Goal: Transaction & Acquisition: Purchase product/service

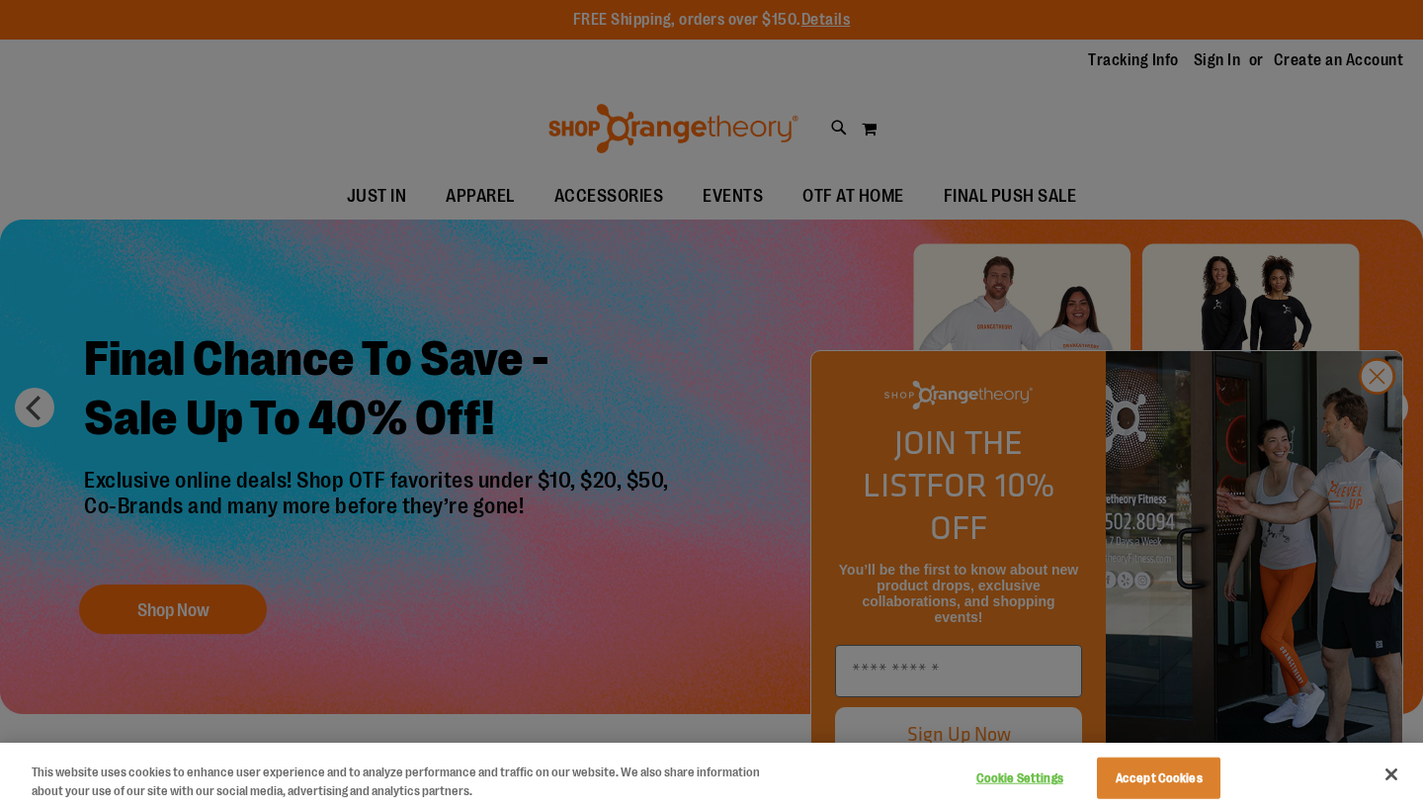
click at [1196, 788] on button "Accept Cookies" at bounding box center [1159, 778] width 124 height 42
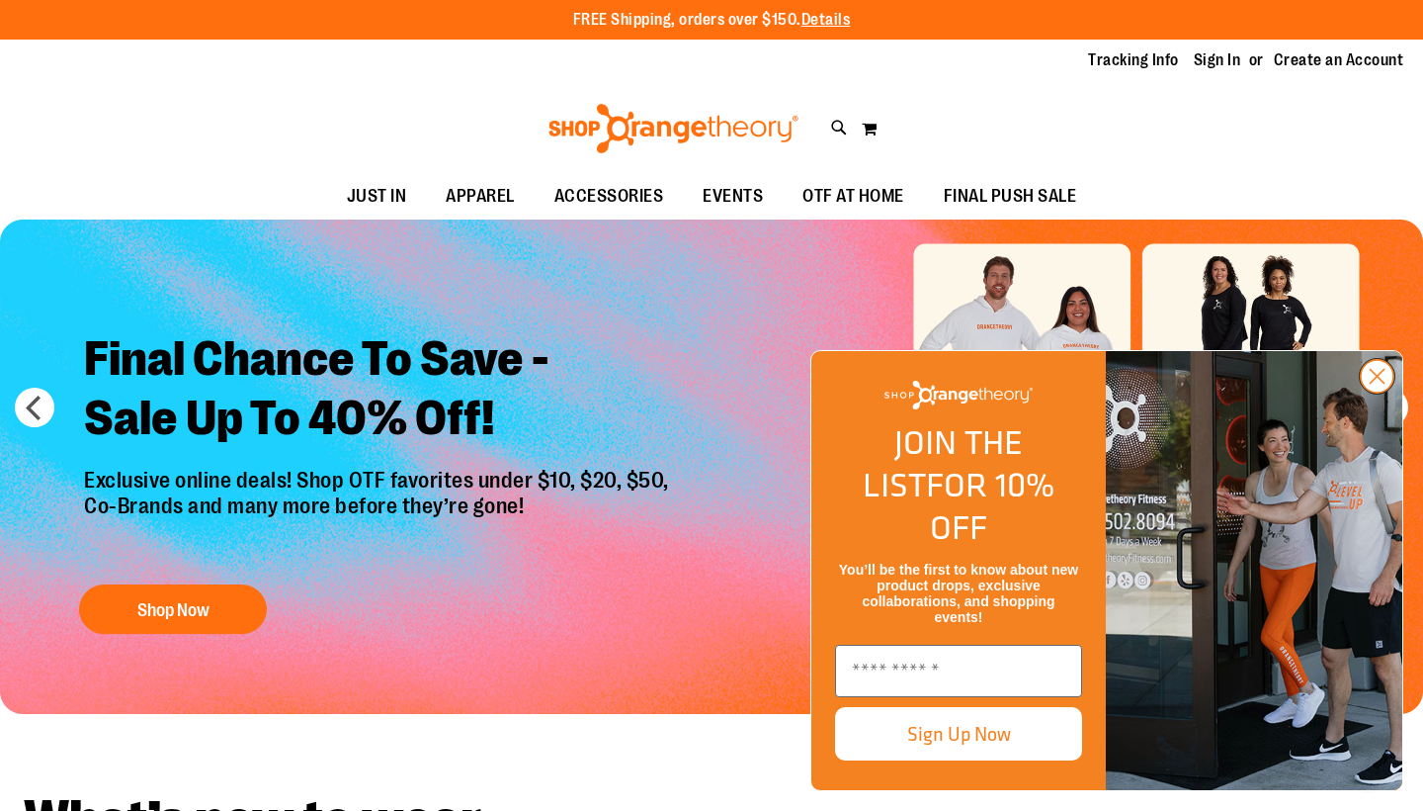
click at [1389, 392] on circle "Close dialog" at bounding box center [1377, 376] width 33 height 33
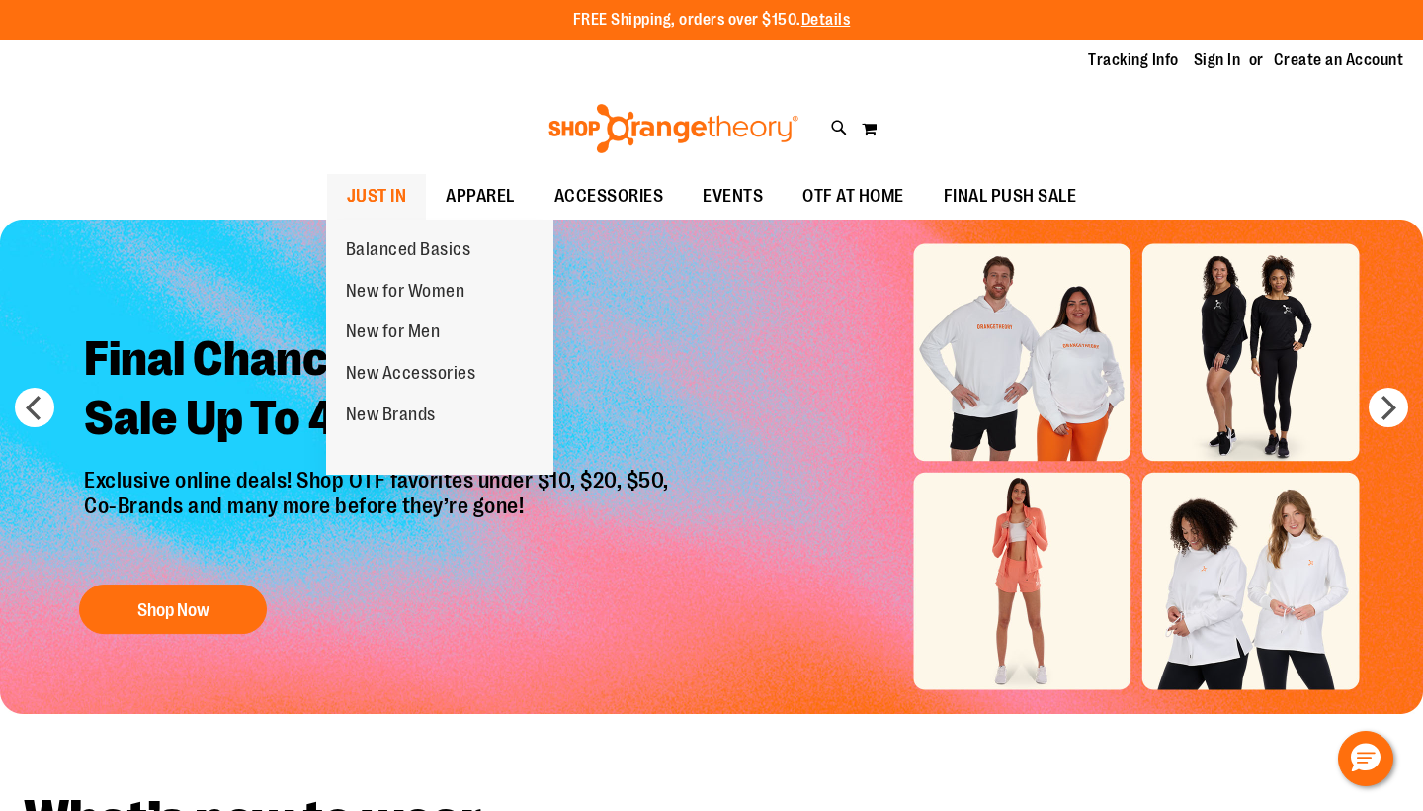
click at [347, 180] on span "JUST IN" at bounding box center [377, 196] width 60 height 44
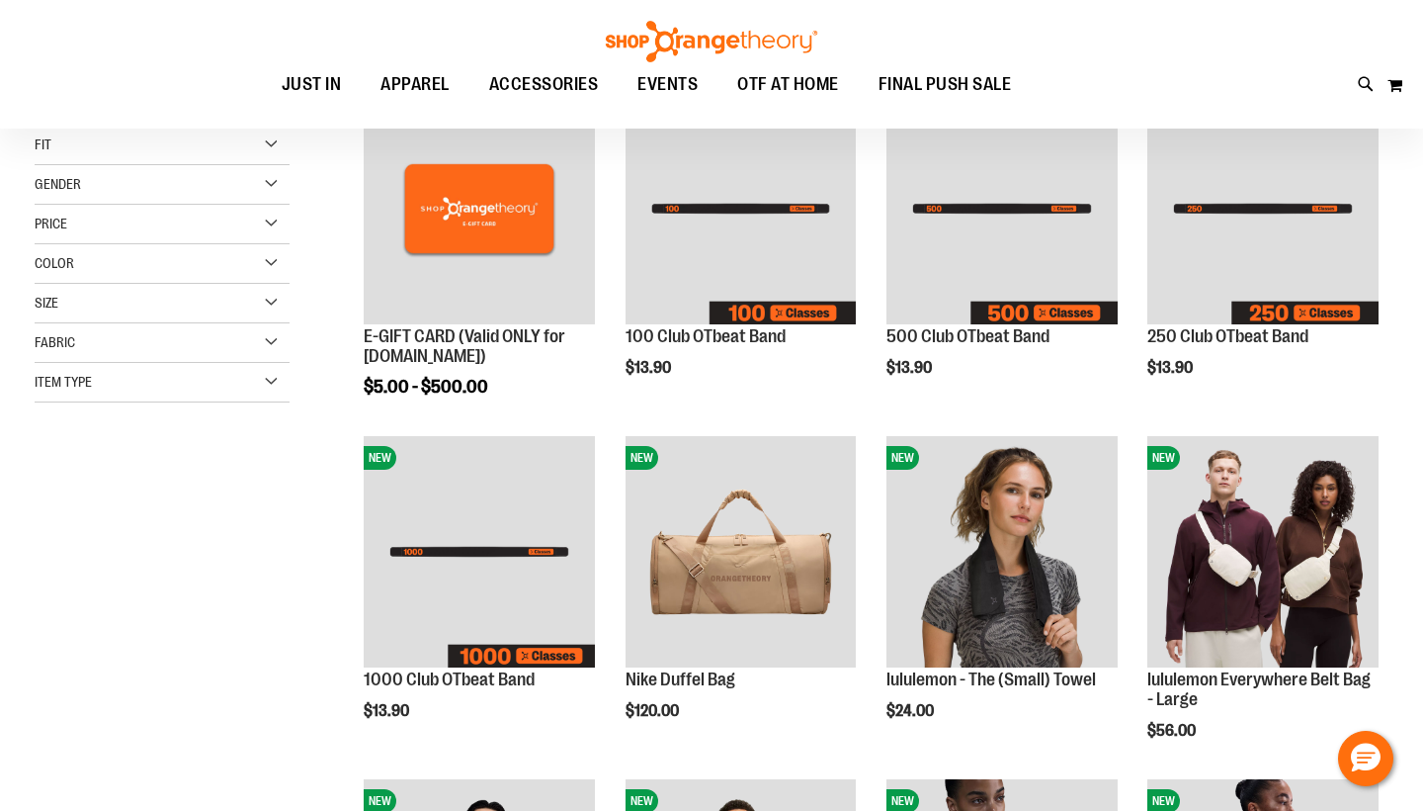
scroll to position [93, 0]
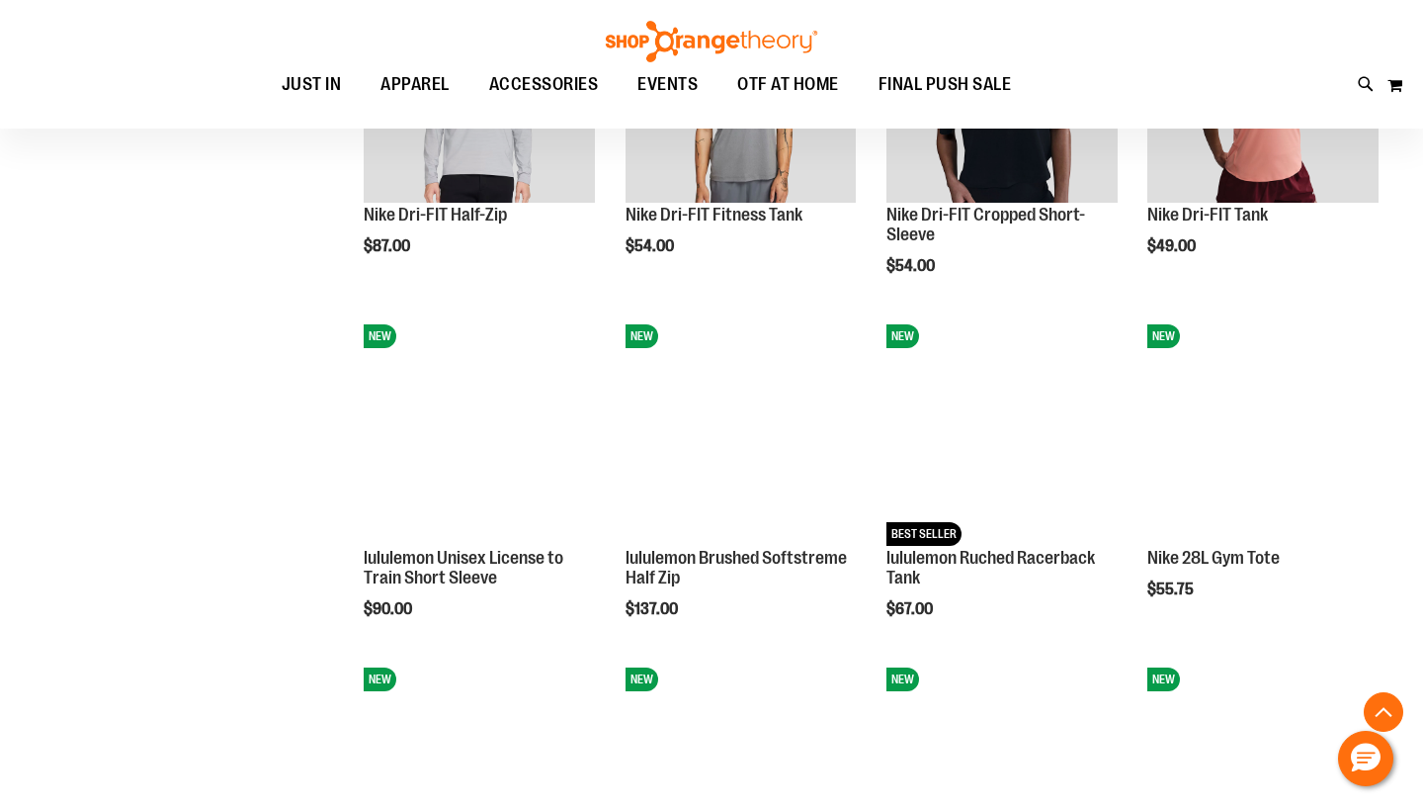
scroll to position [1085, 0]
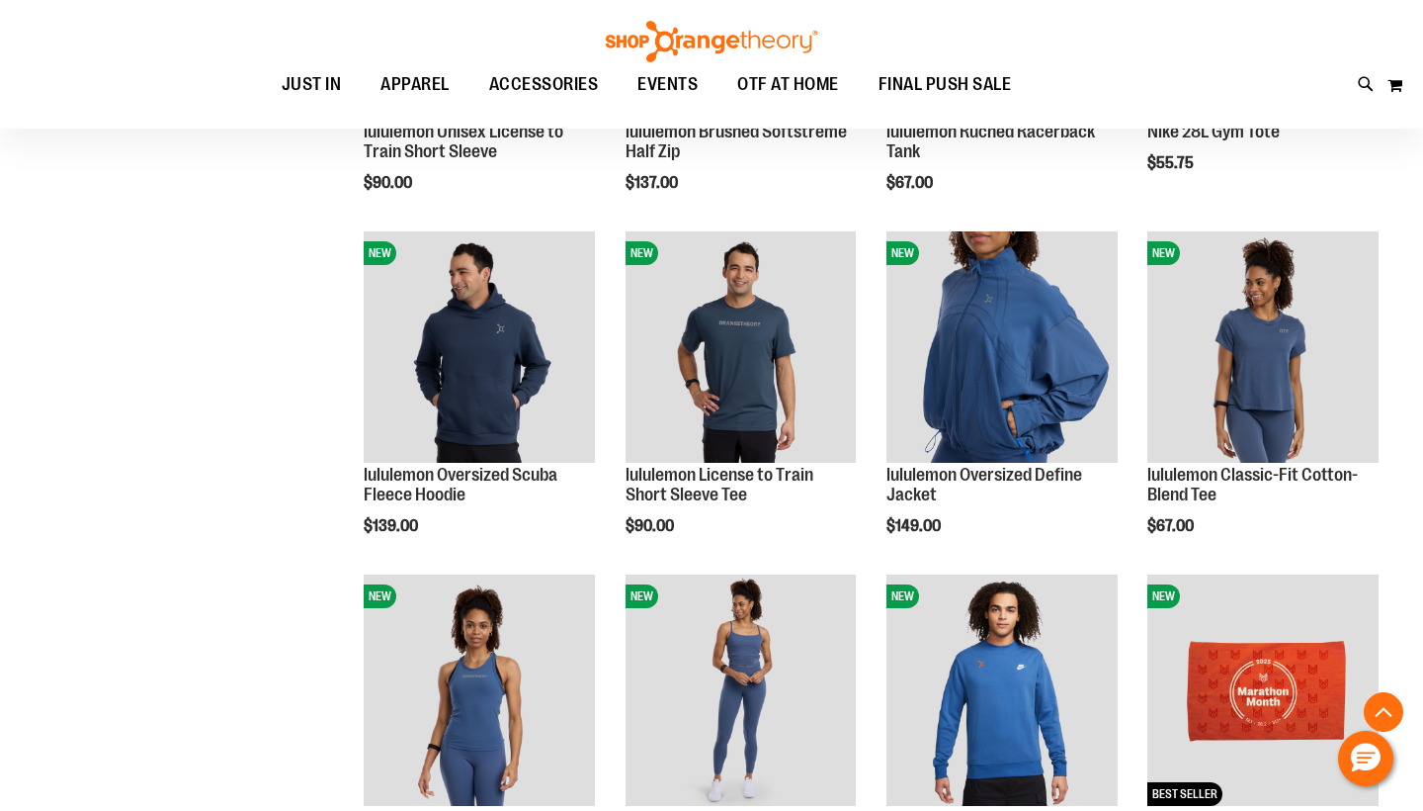
scroll to position [1281, 0]
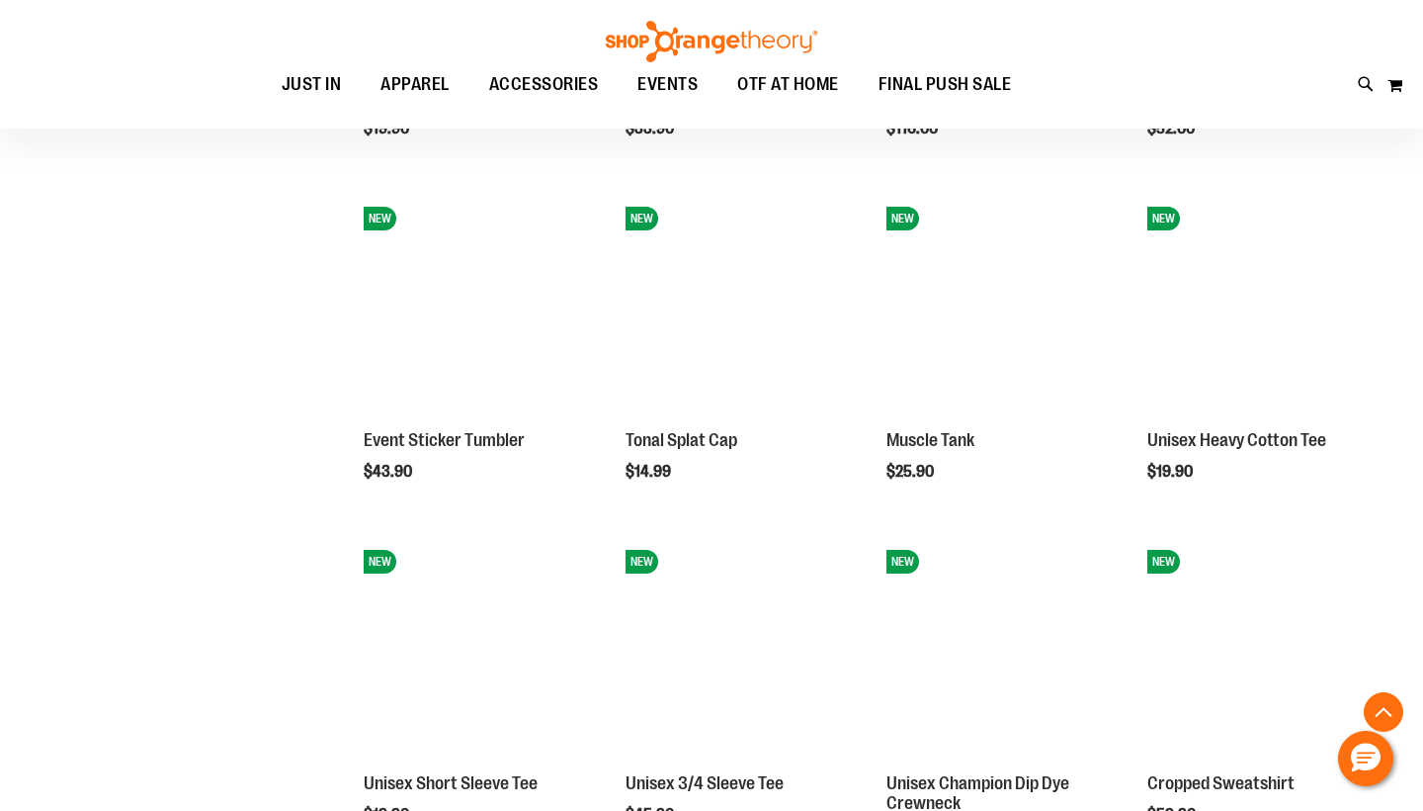
scroll to position [2656, 0]
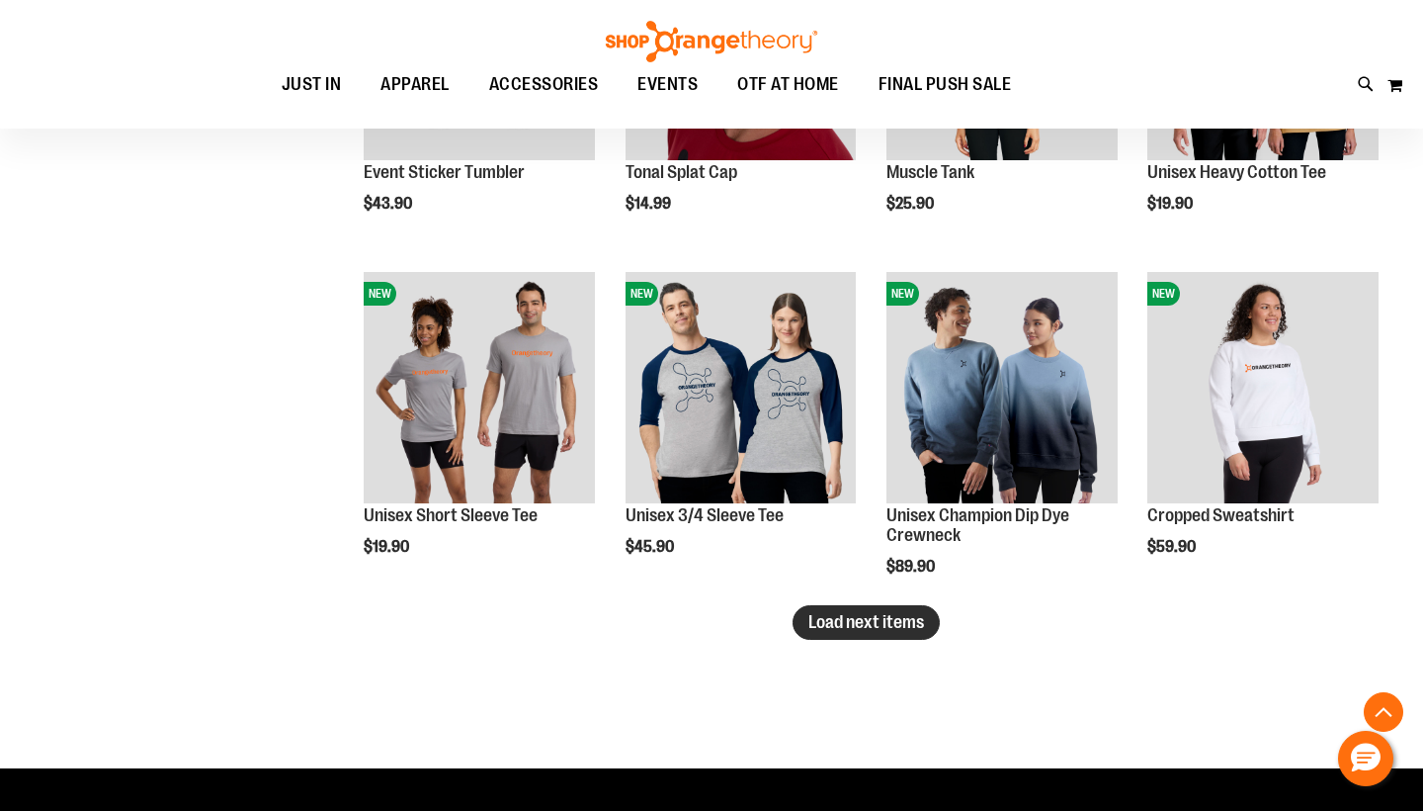
click at [832, 607] on button "Load next items" at bounding box center [866, 622] width 147 height 35
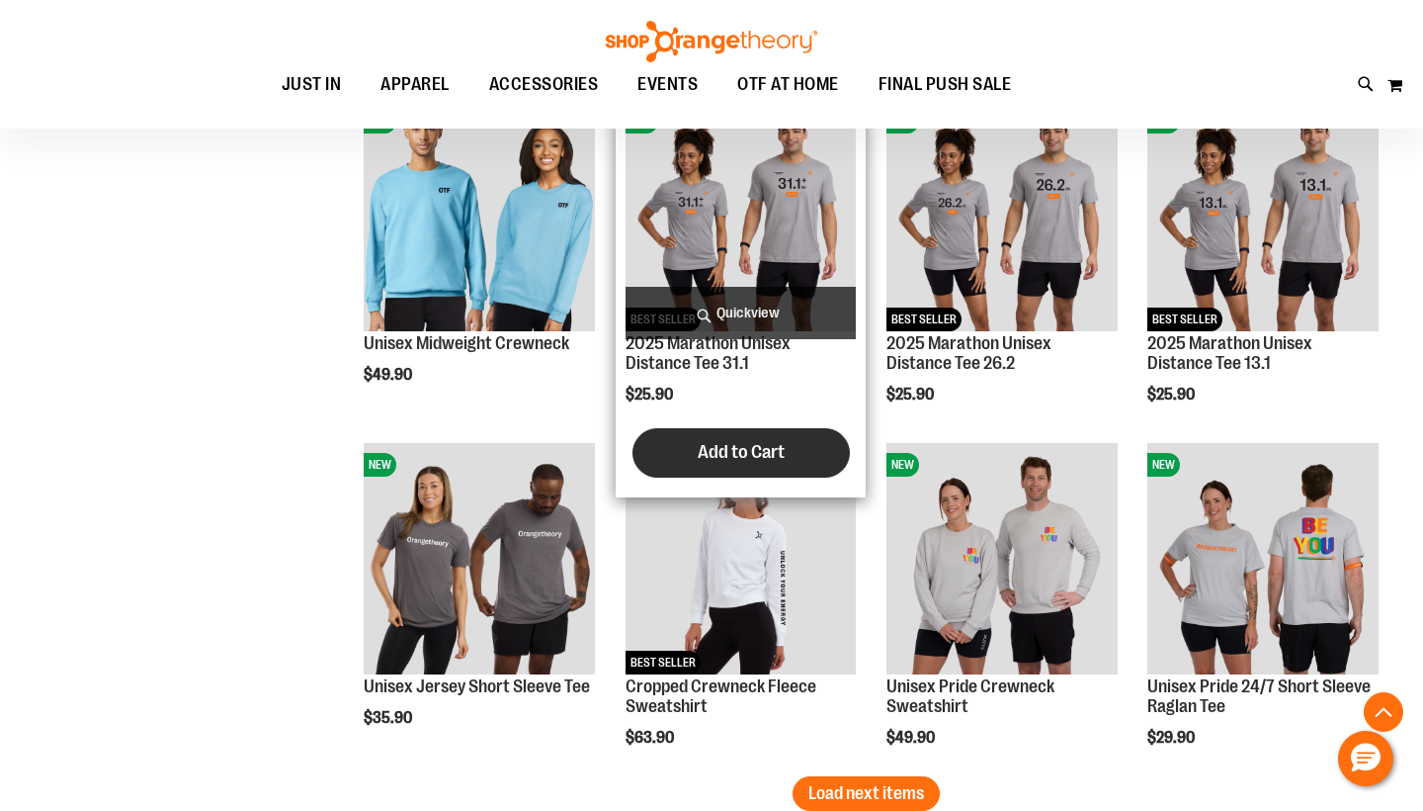
scroll to position [3586, 0]
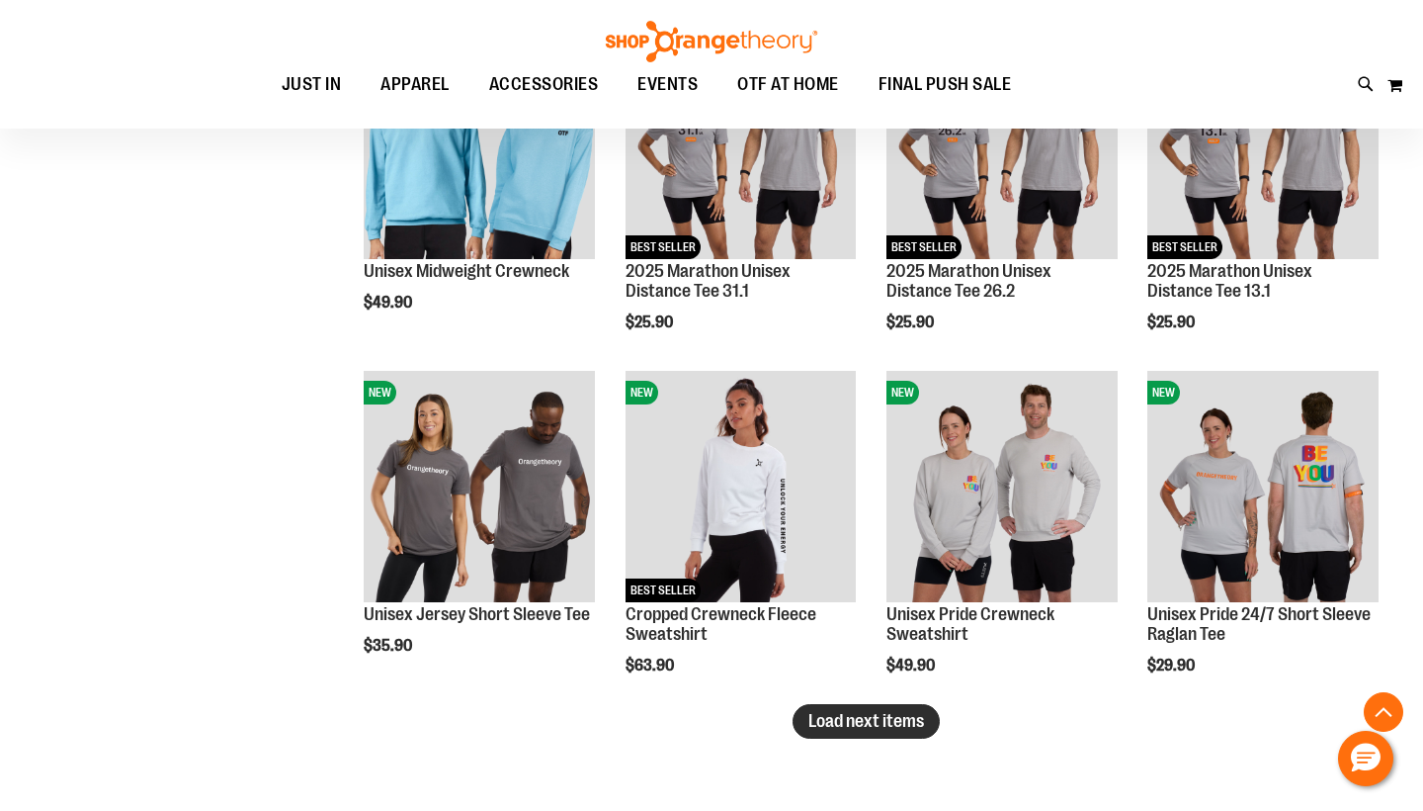
click at [851, 728] on span "Load next items" at bounding box center [867, 721] width 116 height 20
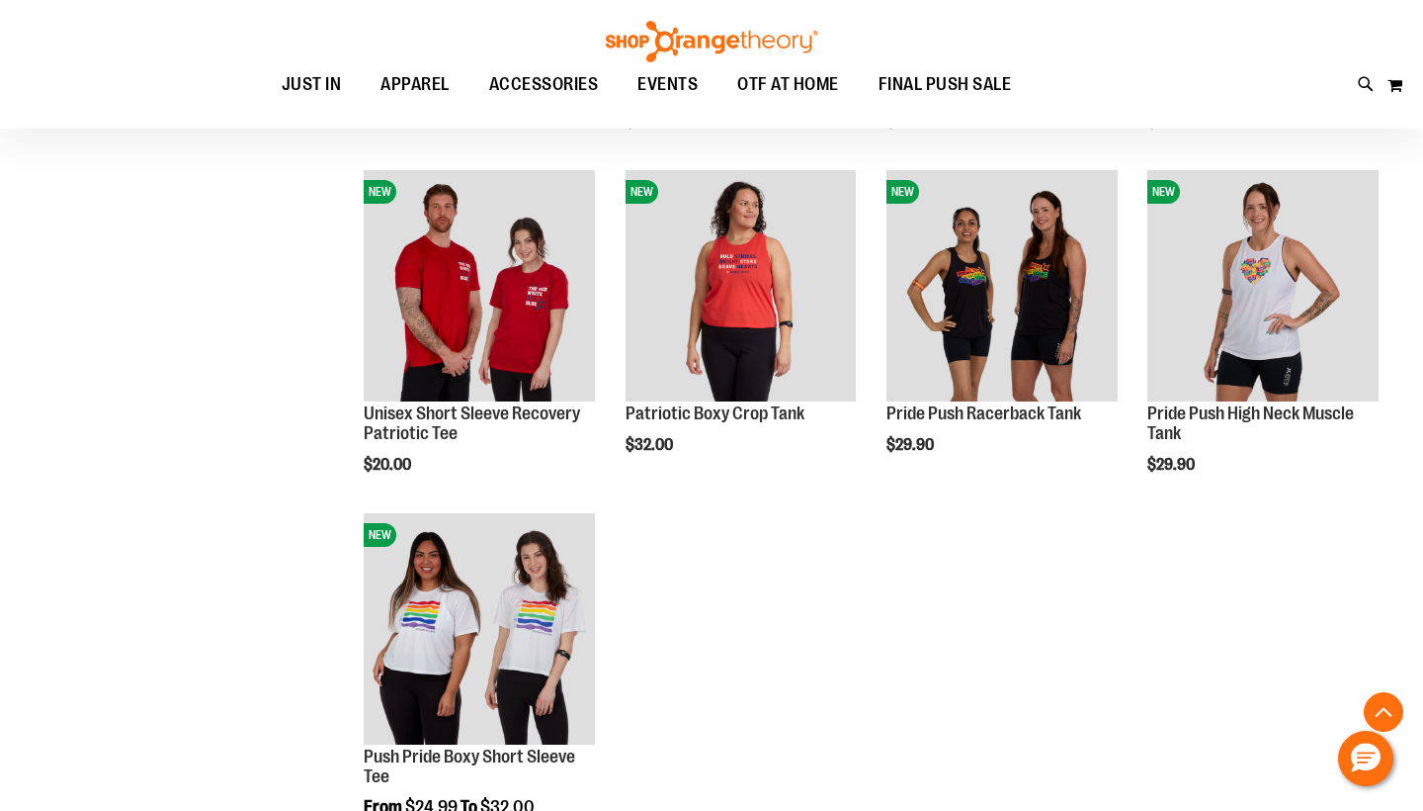
scroll to position [4257, 0]
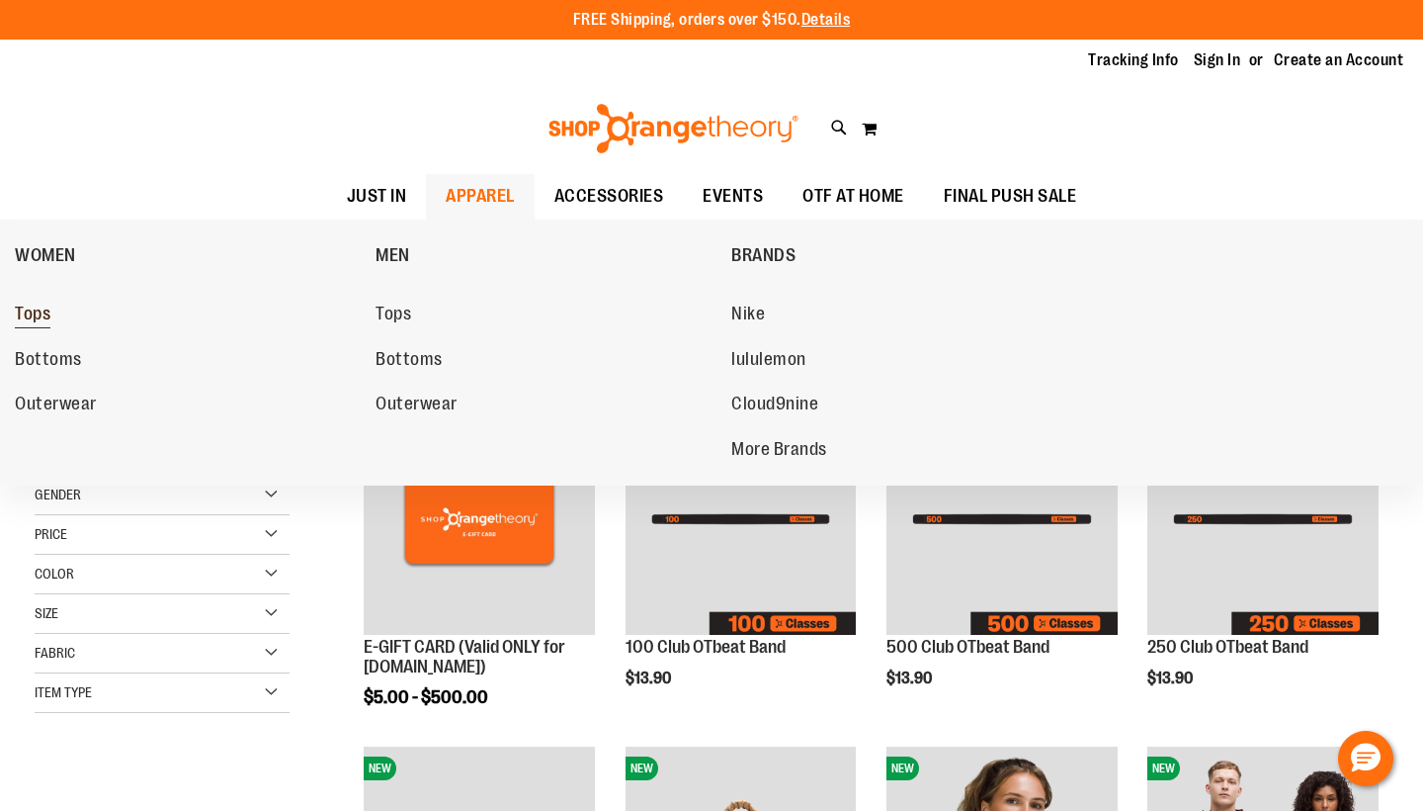
click at [32, 307] on span "Tops" at bounding box center [33, 315] width 36 height 25
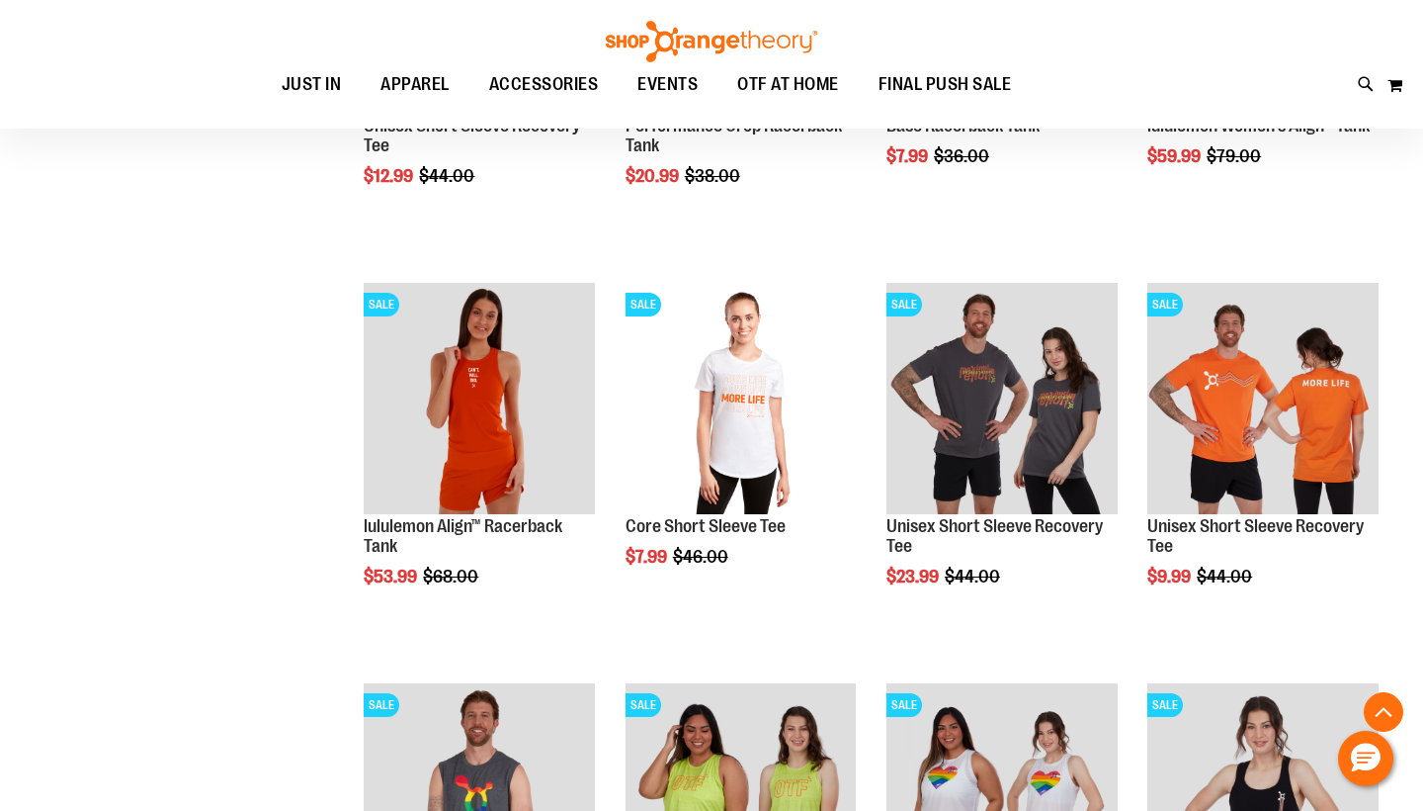
scroll to position [1490, 1]
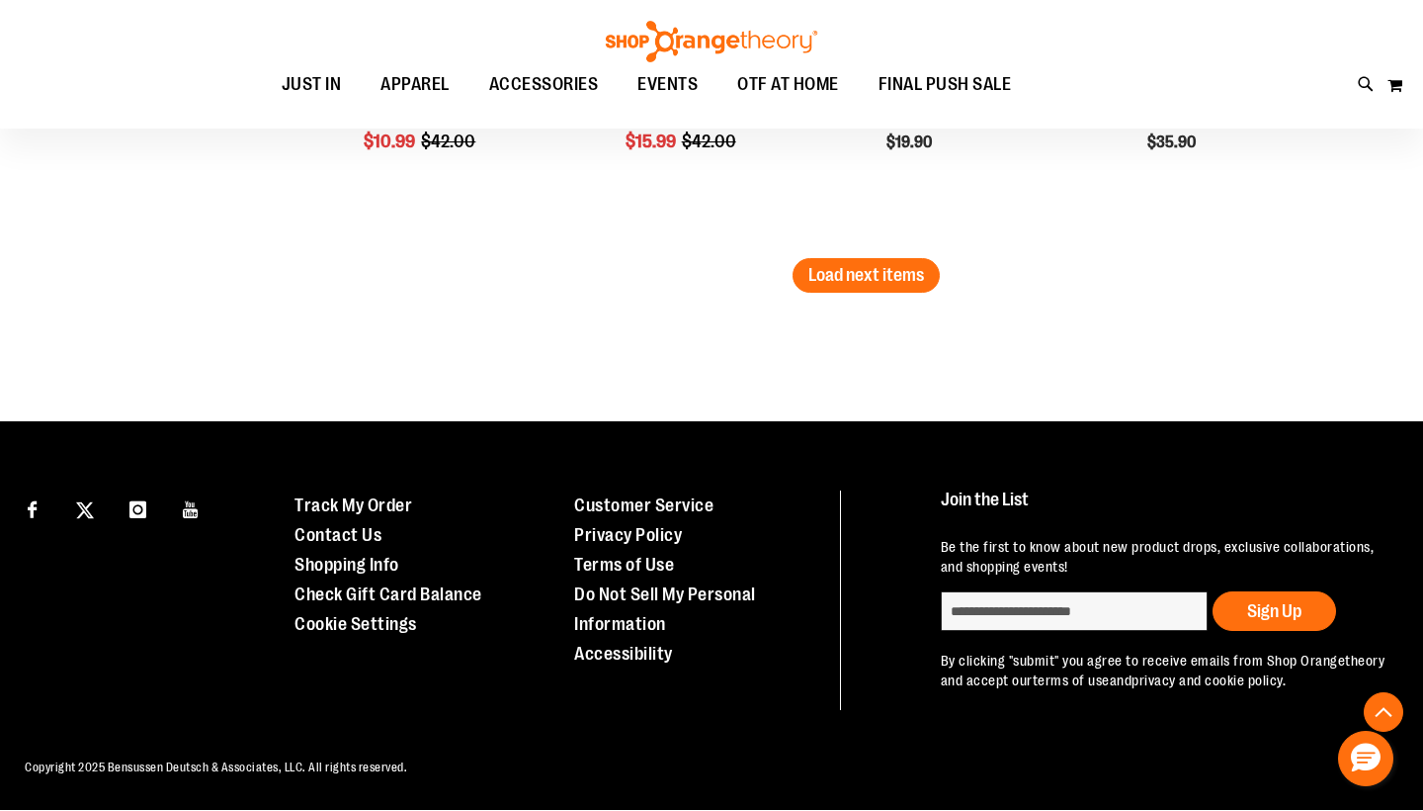
scroll to position [3737, 0]
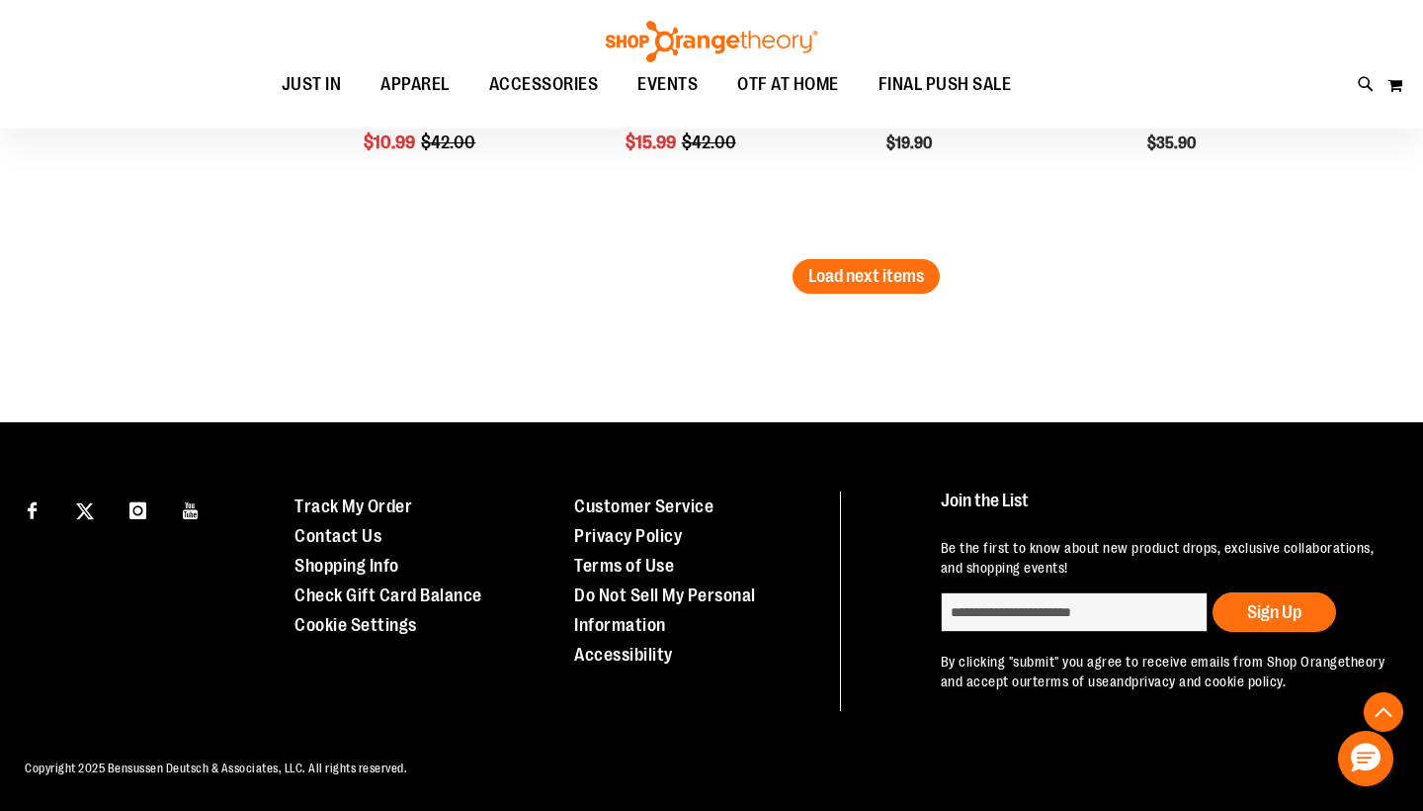
click at [888, 255] on li "NEW Unisex Heavy Cotton Tee $19.90 Quickview Add to Cart In stock" at bounding box center [1002, 59] width 251 height 400
click at [887, 262] on button "Load next items" at bounding box center [866, 276] width 147 height 35
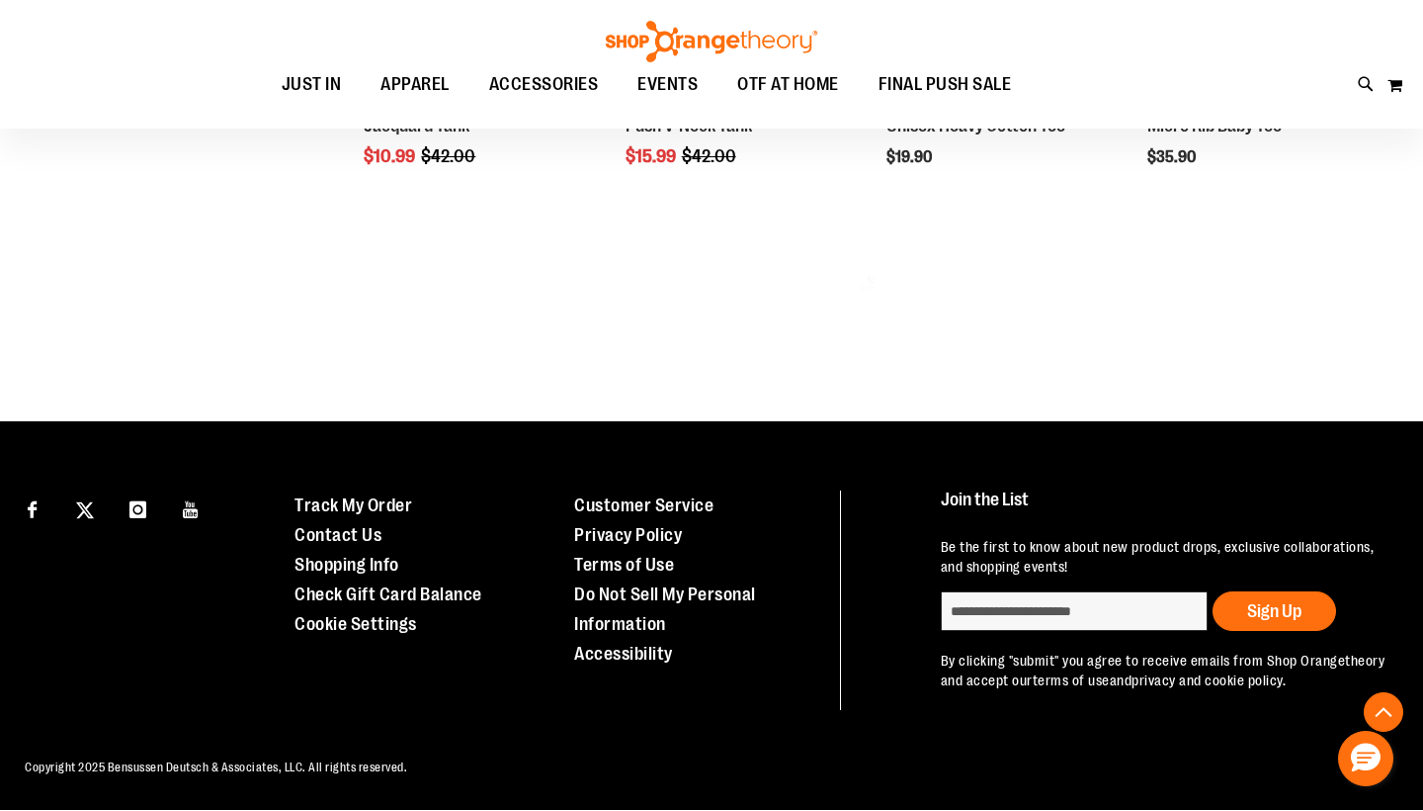
scroll to position [3702, 0]
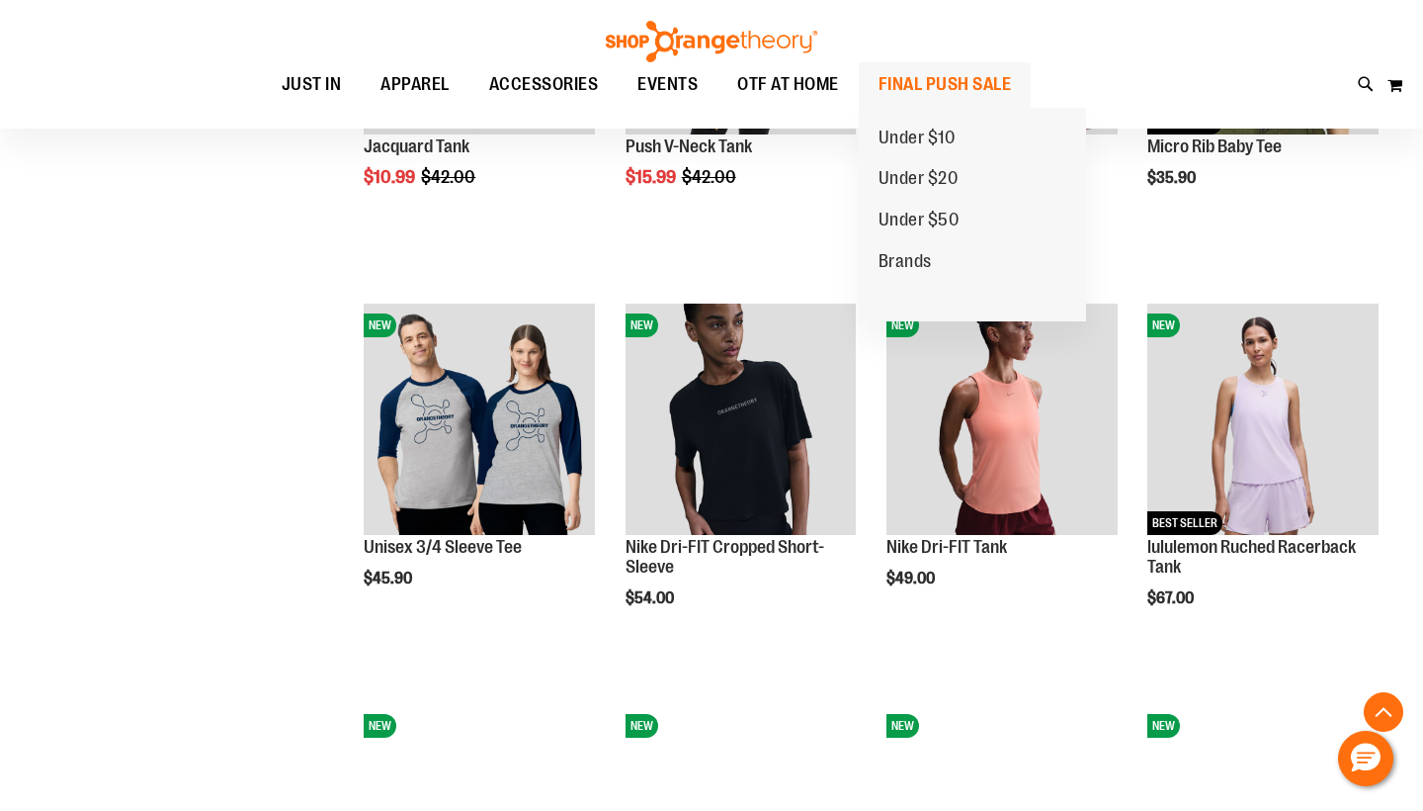
click at [923, 85] on span "FINAL PUSH SALE" at bounding box center [945, 84] width 133 height 44
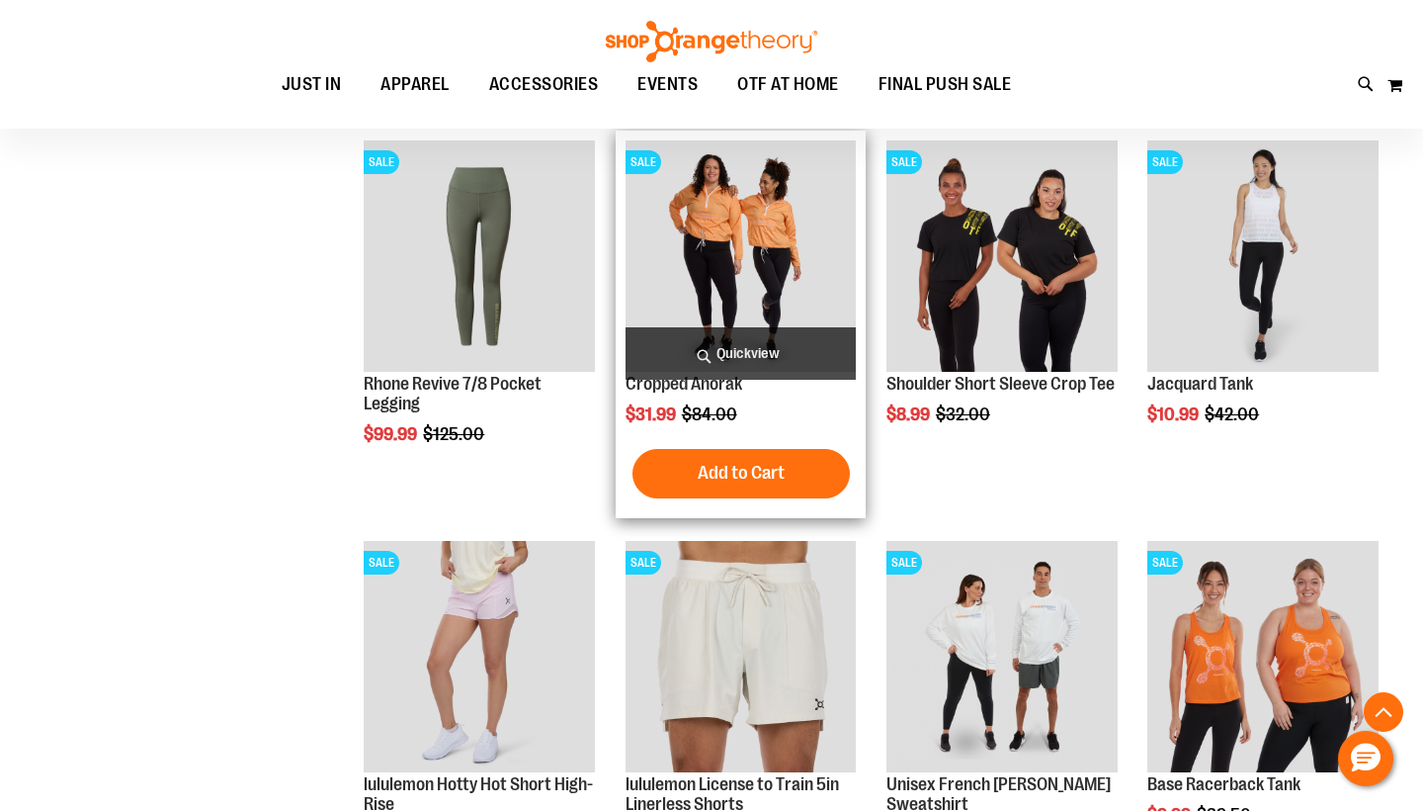
scroll to position [1721, 0]
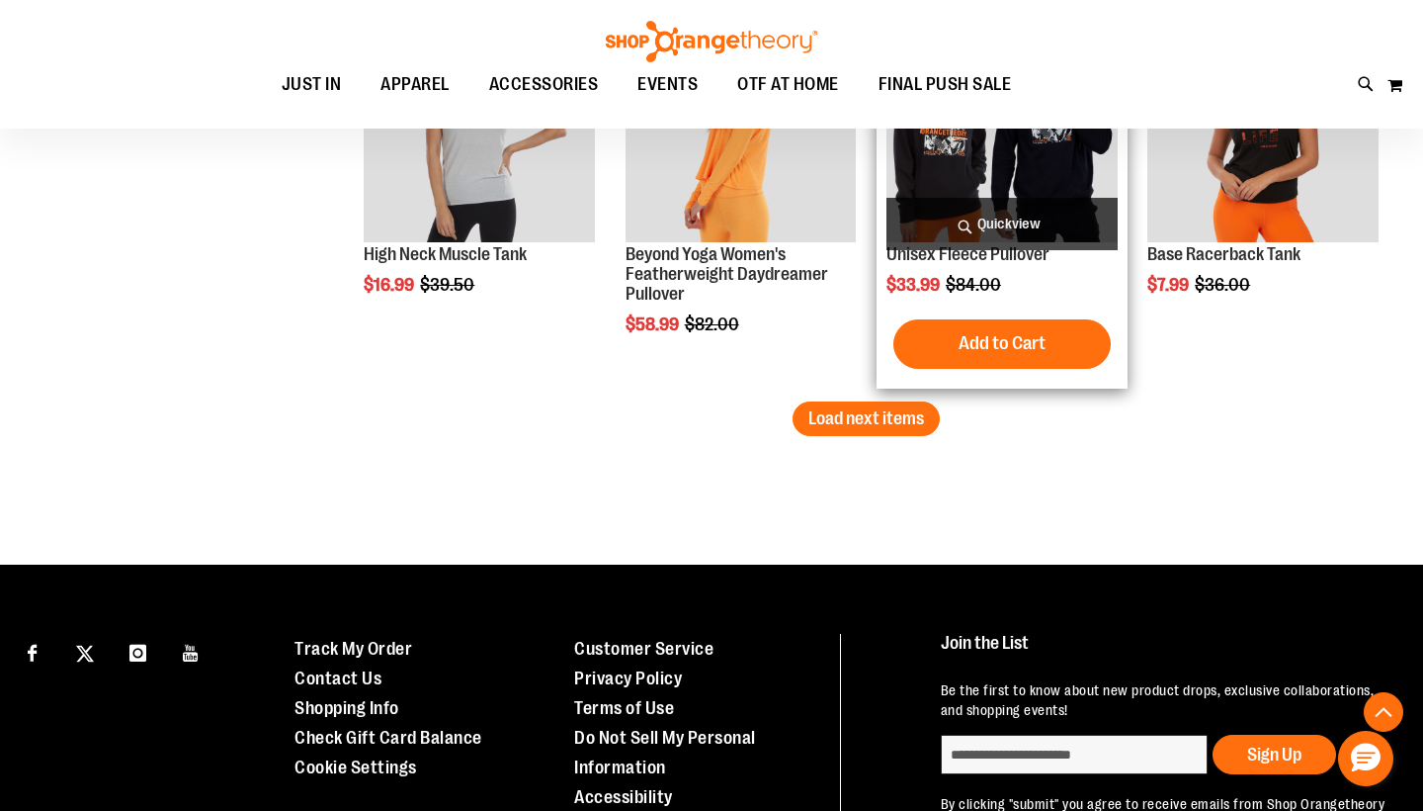
scroll to position [3607, 0]
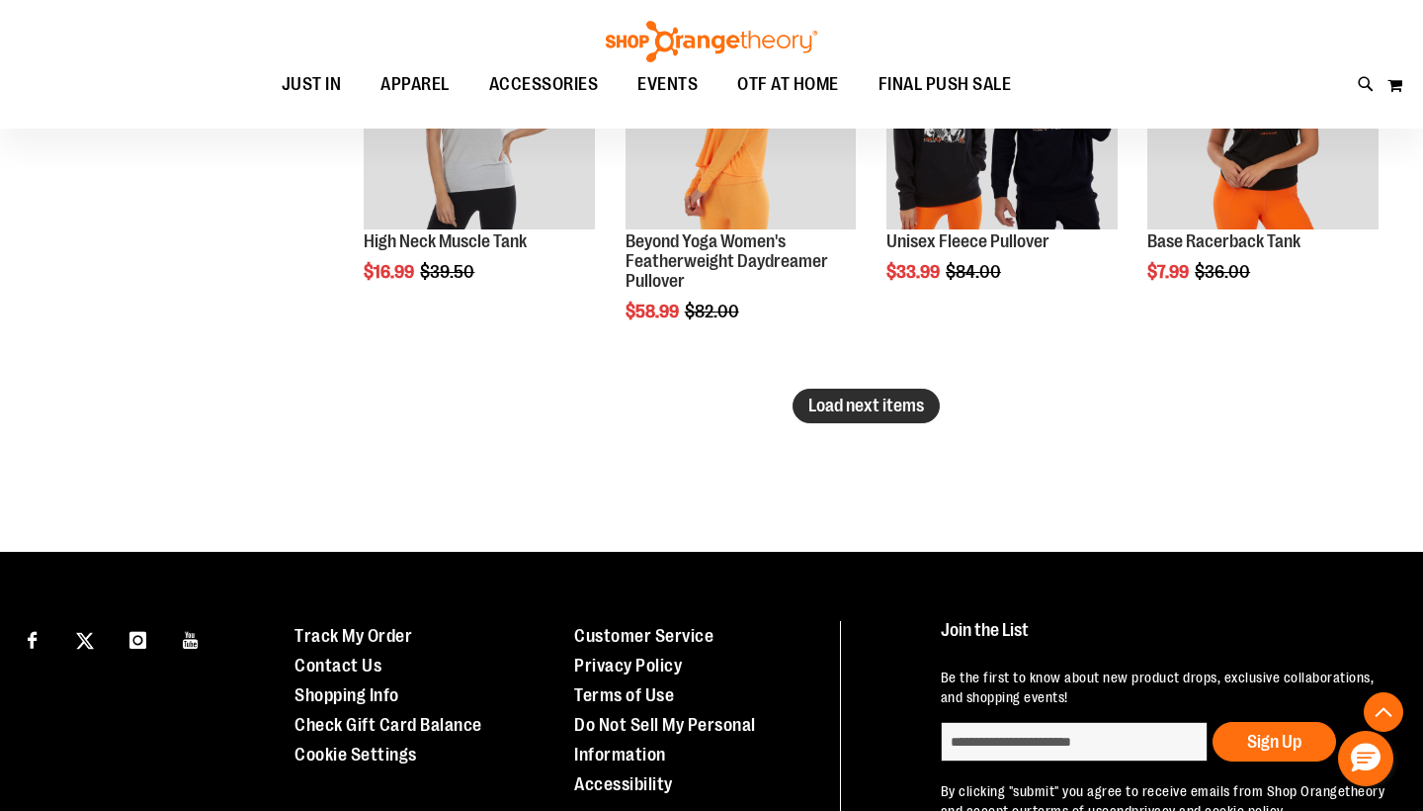
click at [922, 403] on span "Load next items" at bounding box center [867, 405] width 116 height 20
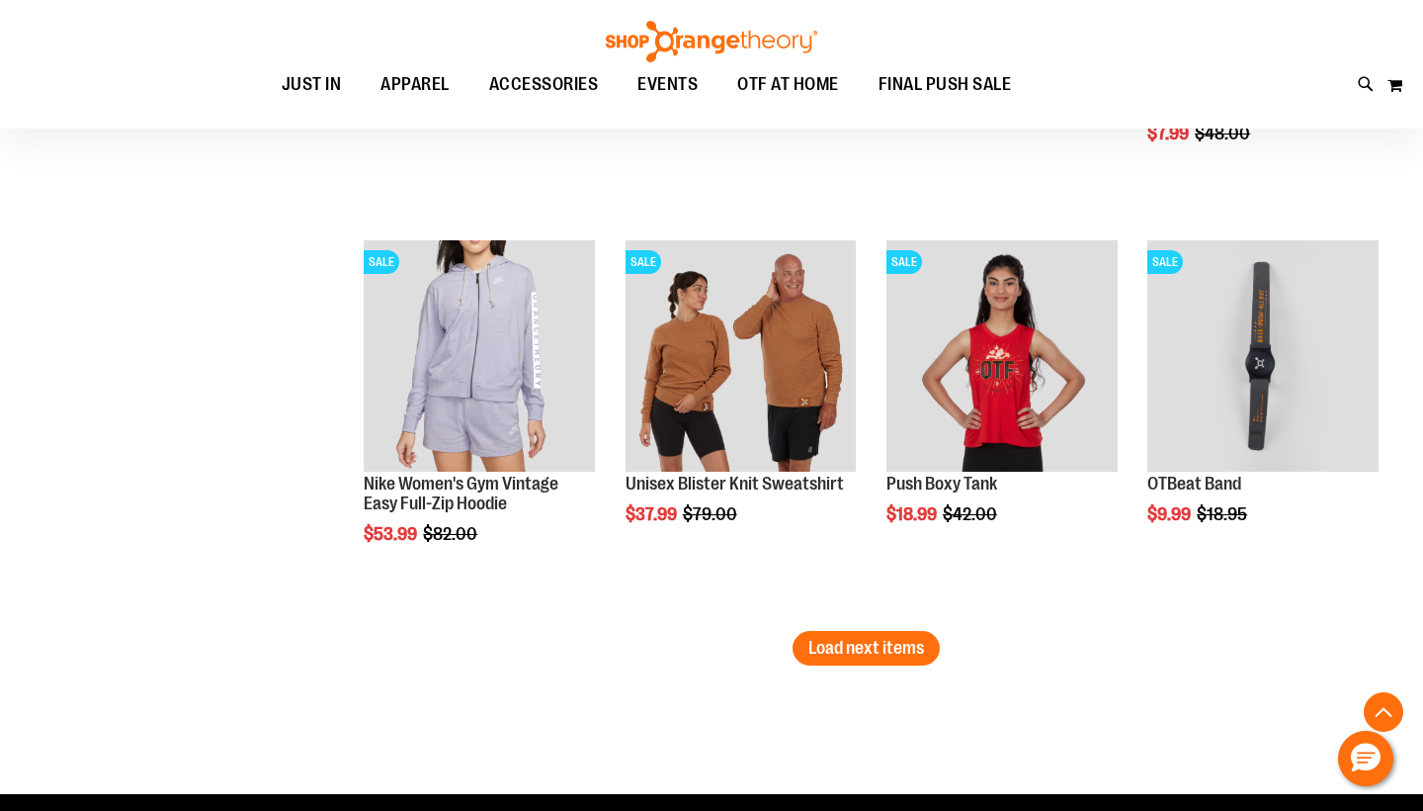
scroll to position [4664, 0]
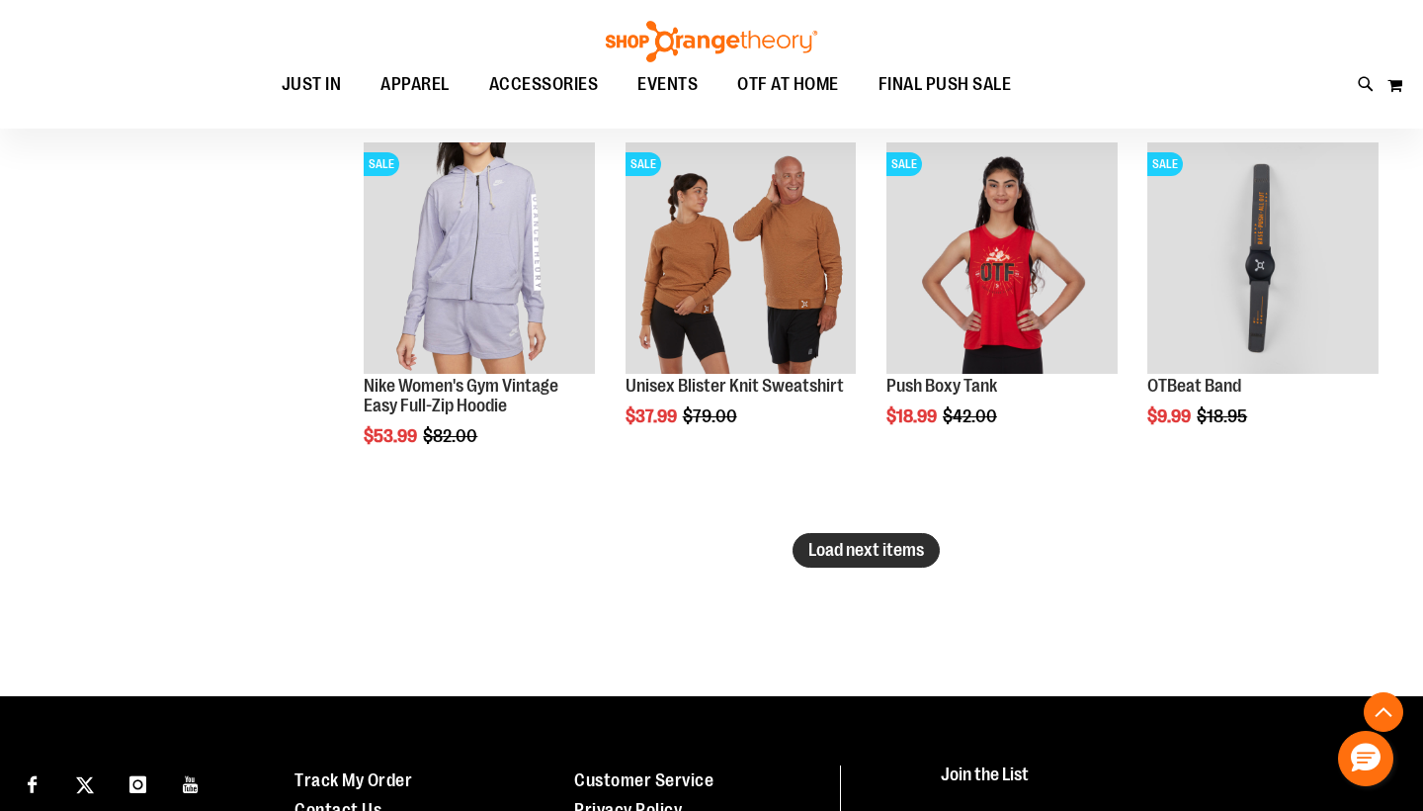
click at [839, 565] on button "Load next items" at bounding box center [866, 550] width 147 height 35
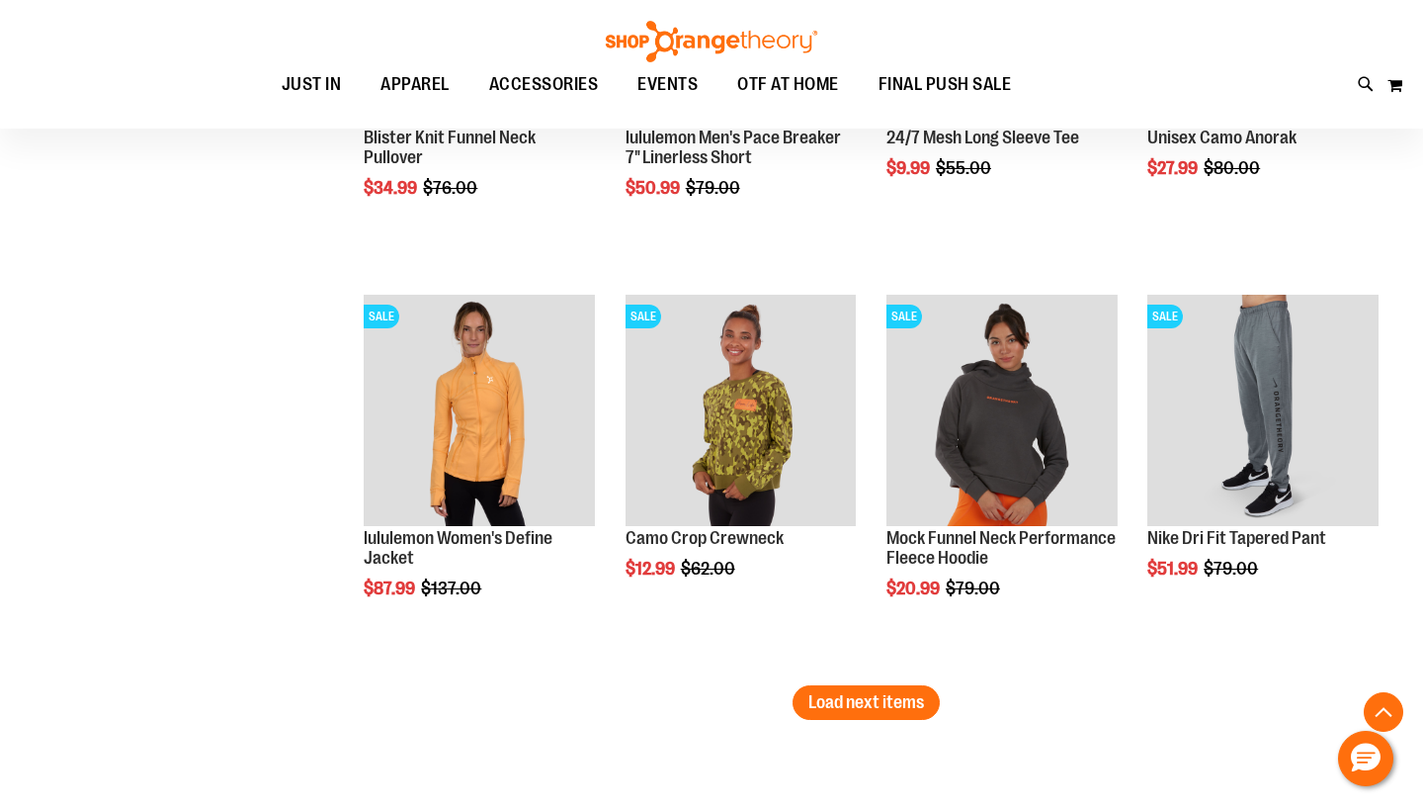
scroll to position [5914, 0]
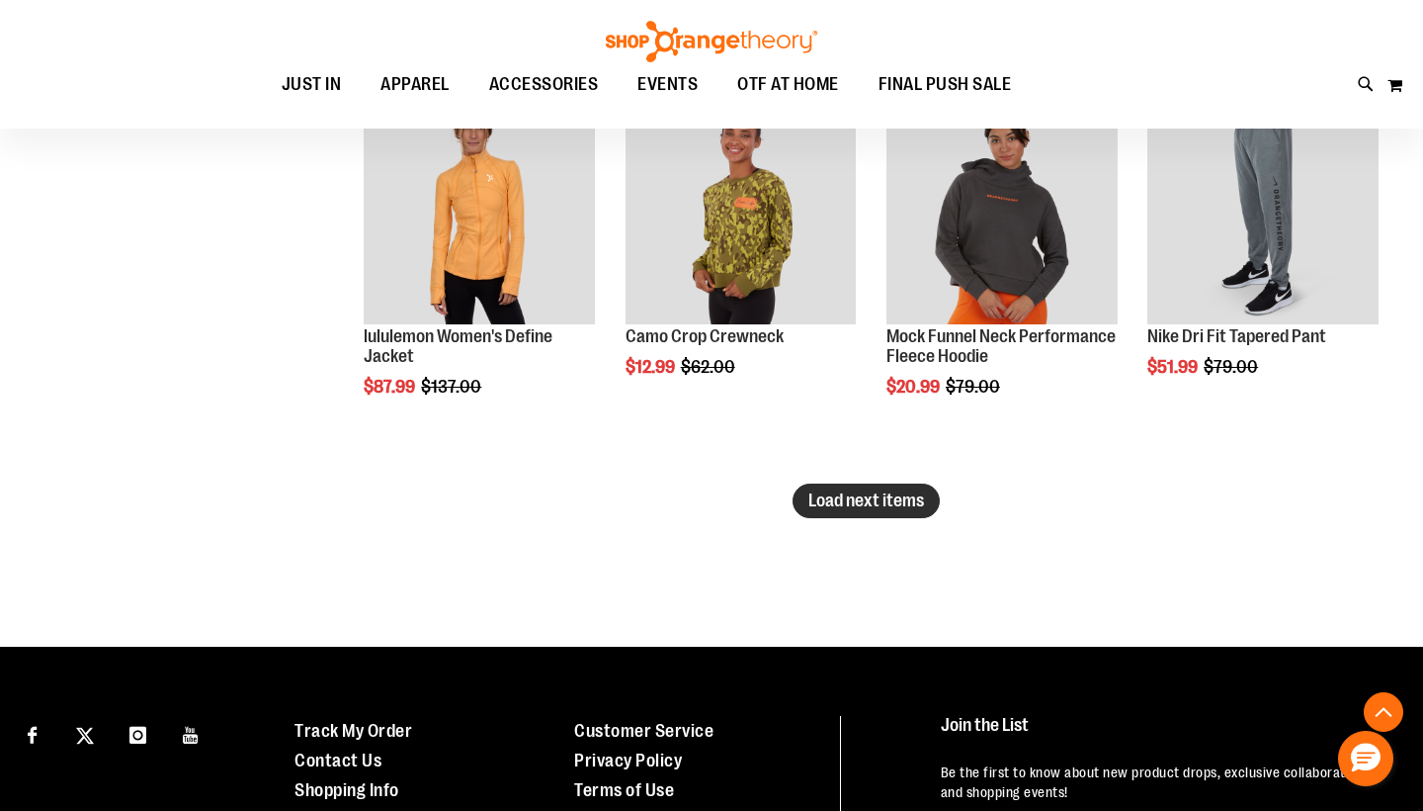
click at [888, 514] on button "Load next items" at bounding box center [866, 500] width 147 height 35
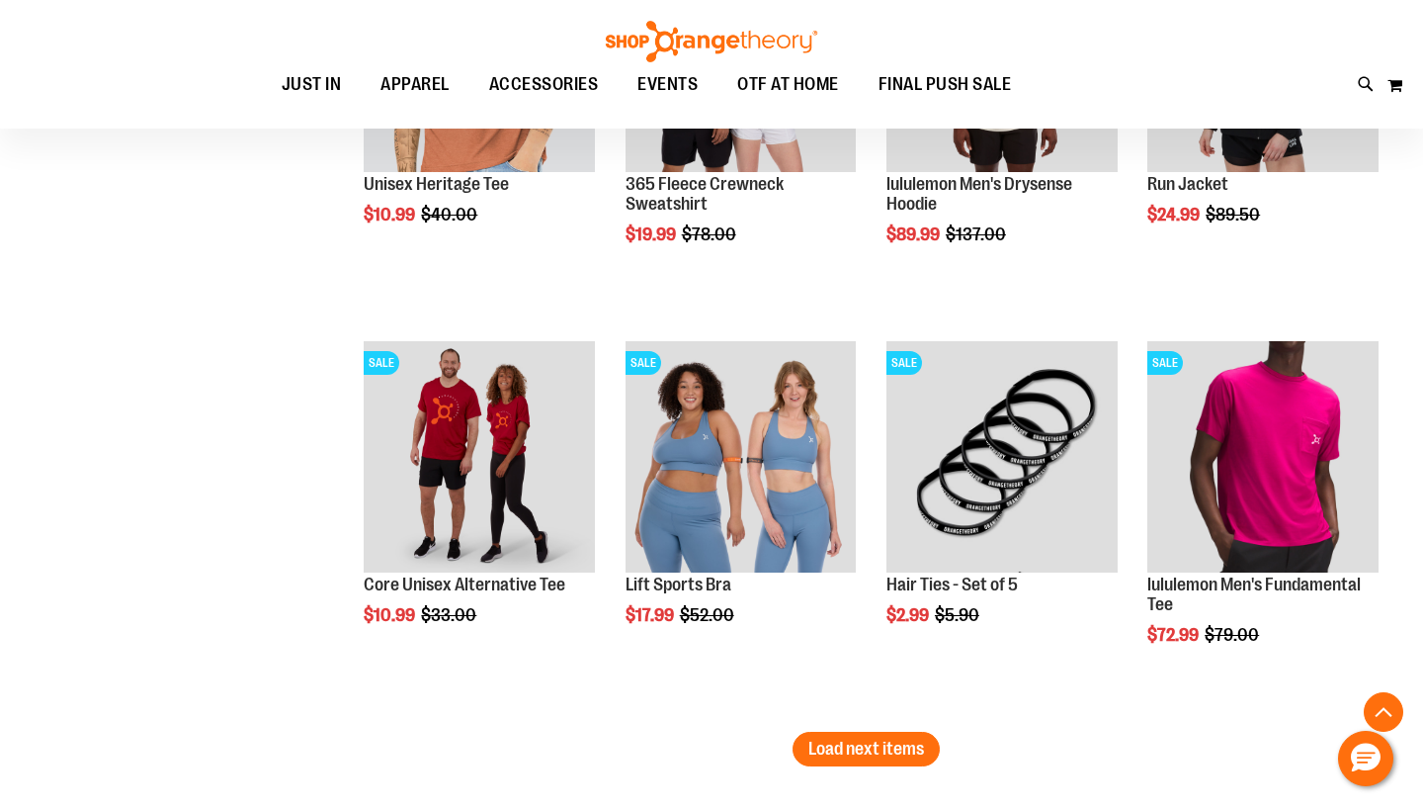
scroll to position [7008, 0]
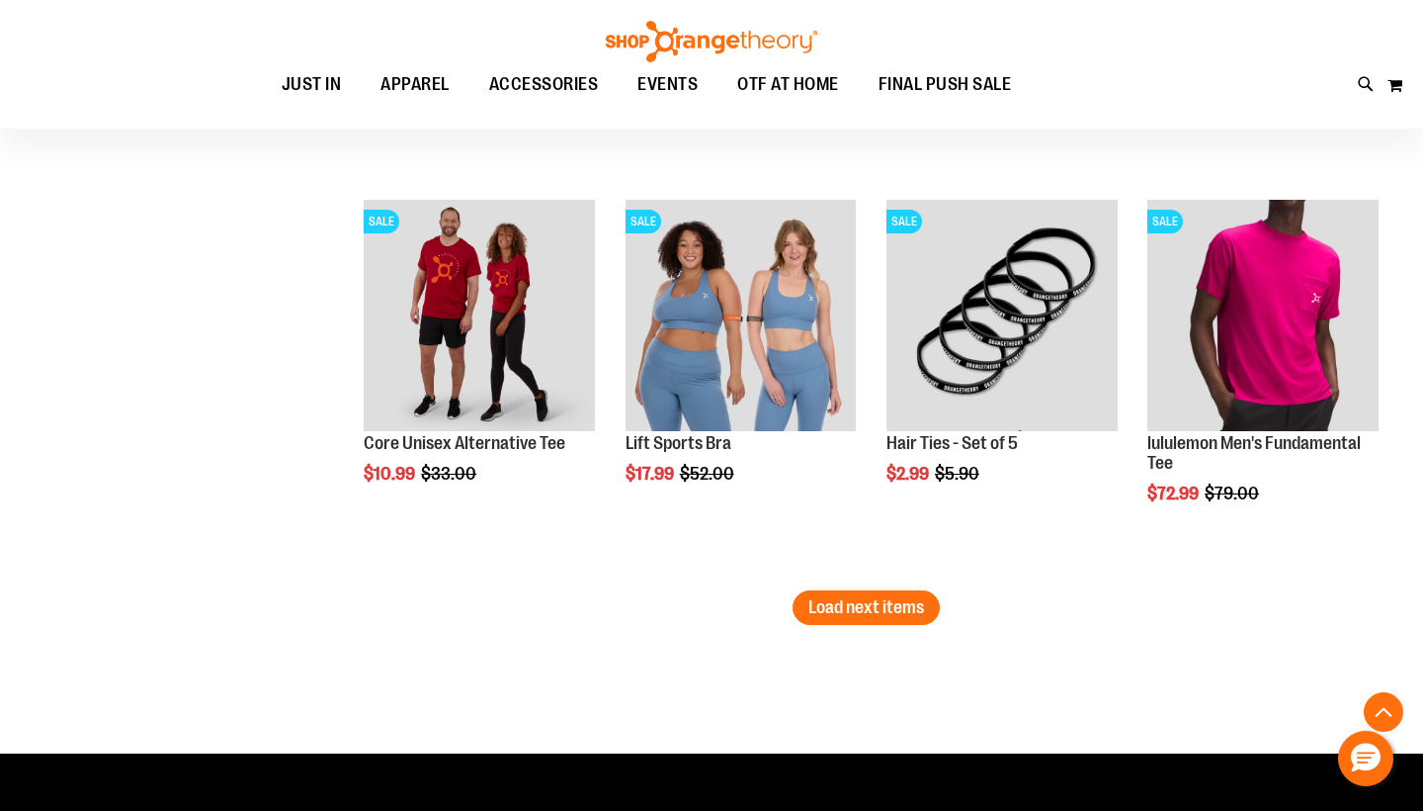
click at [845, 589] on li "SALE Lift Sports Bra $17.99 Regular Price $52.00 Quickview Add to Cart In stock" at bounding box center [741, 390] width 251 height 400
click at [837, 615] on span "Load next items" at bounding box center [867, 607] width 116 height 20
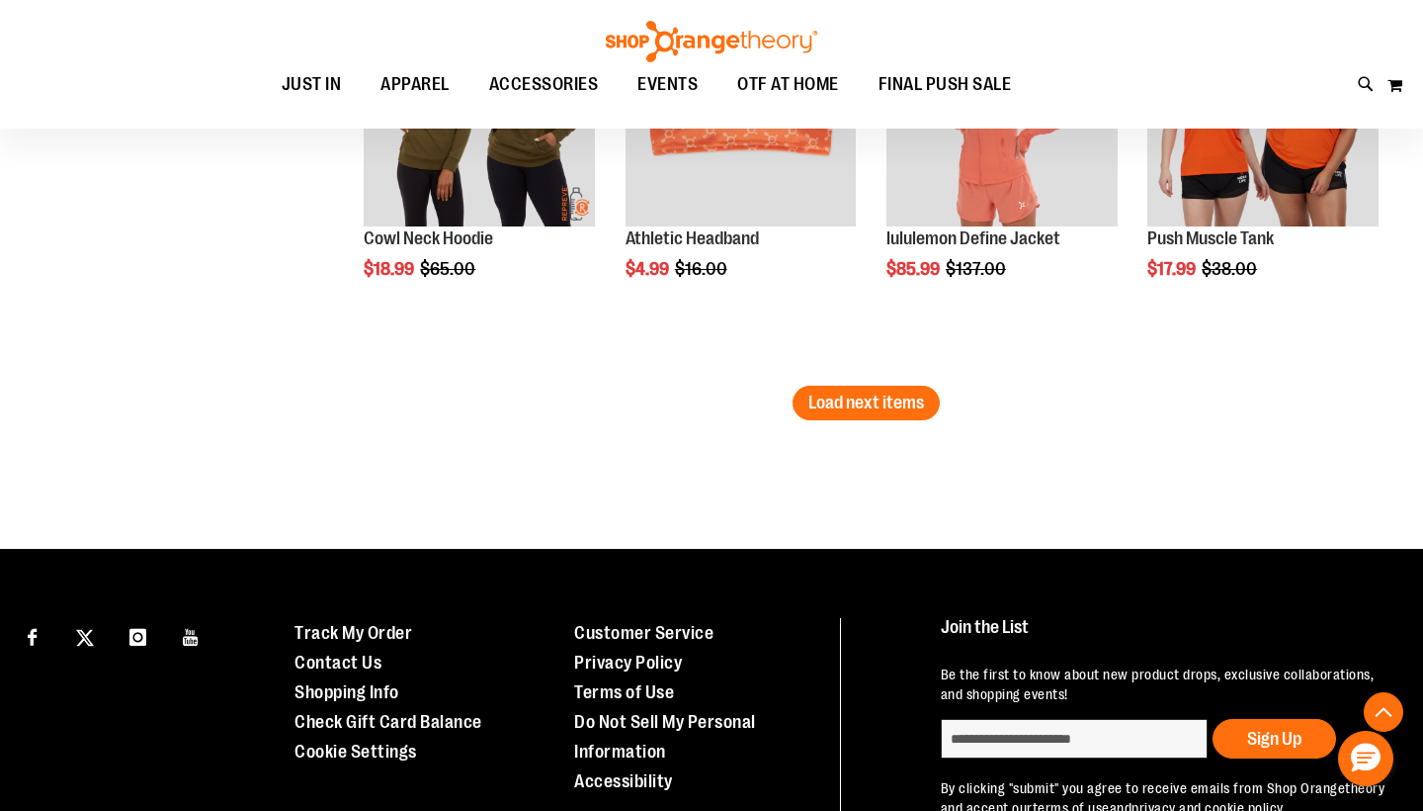
scroll to position [8482, 0]
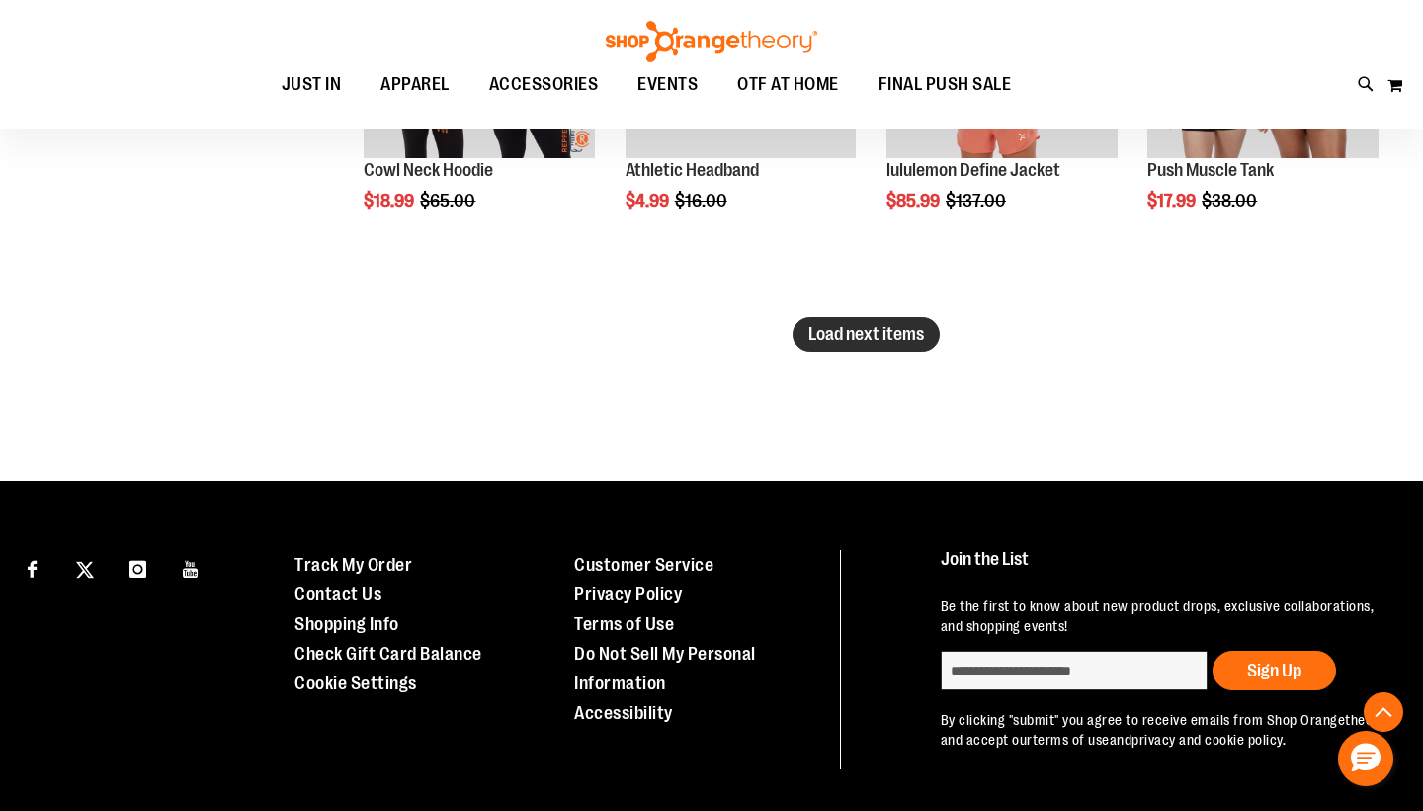
click at [830, 335] on span "Load next items" at bounding box center [867, 334] width 116 height 20
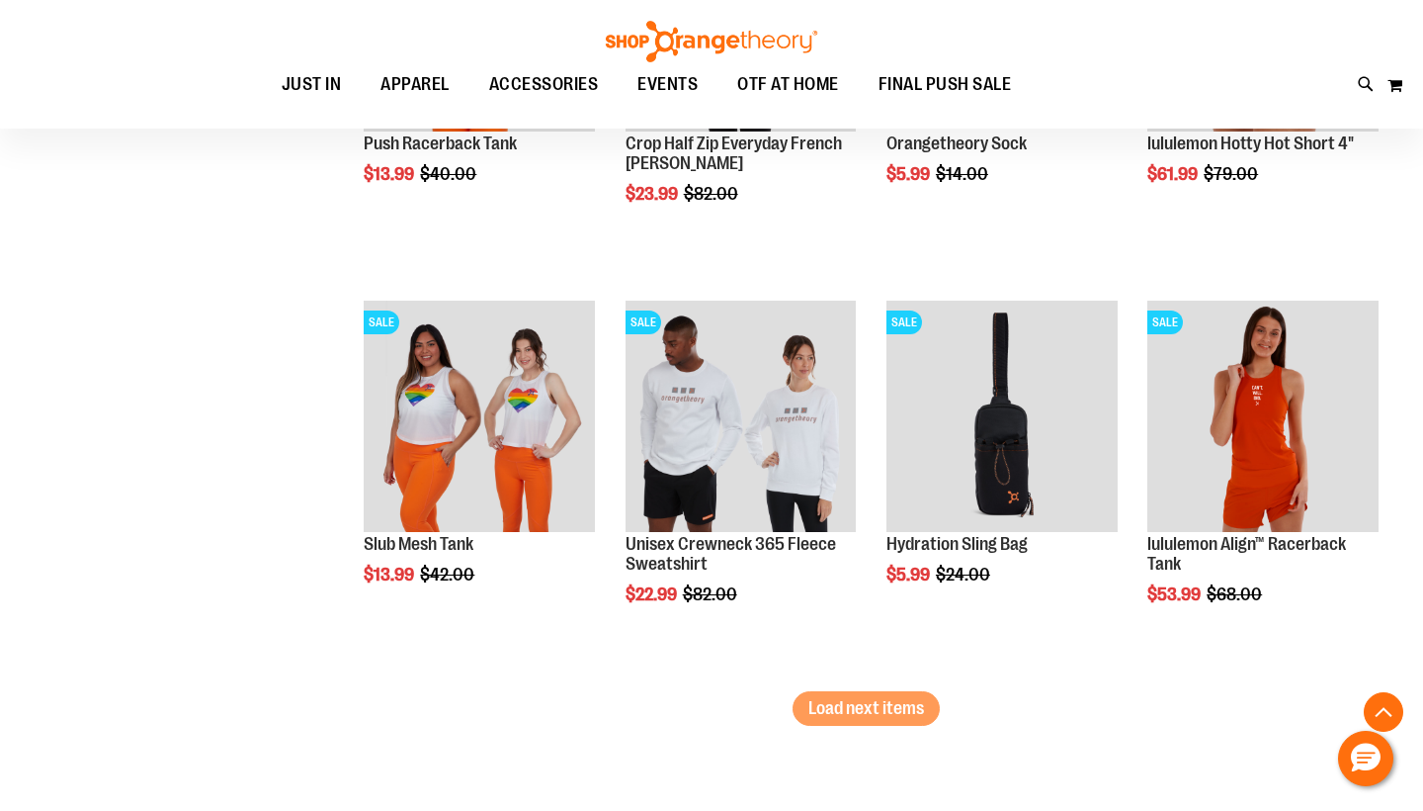
scroll to position [9455, 0]
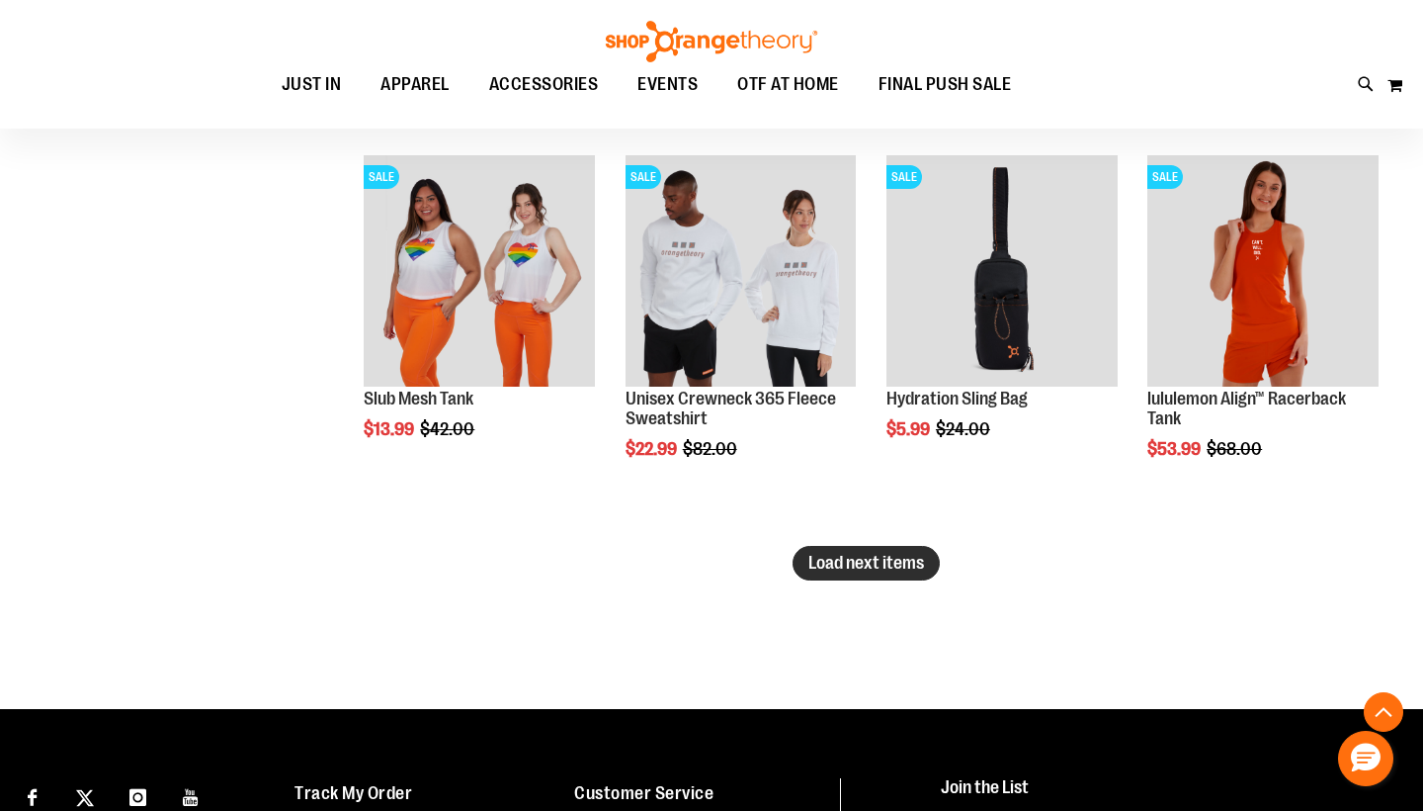
click at [839, 555] on span "Load next items" at bounding box center [867, 563] width 116 height 20
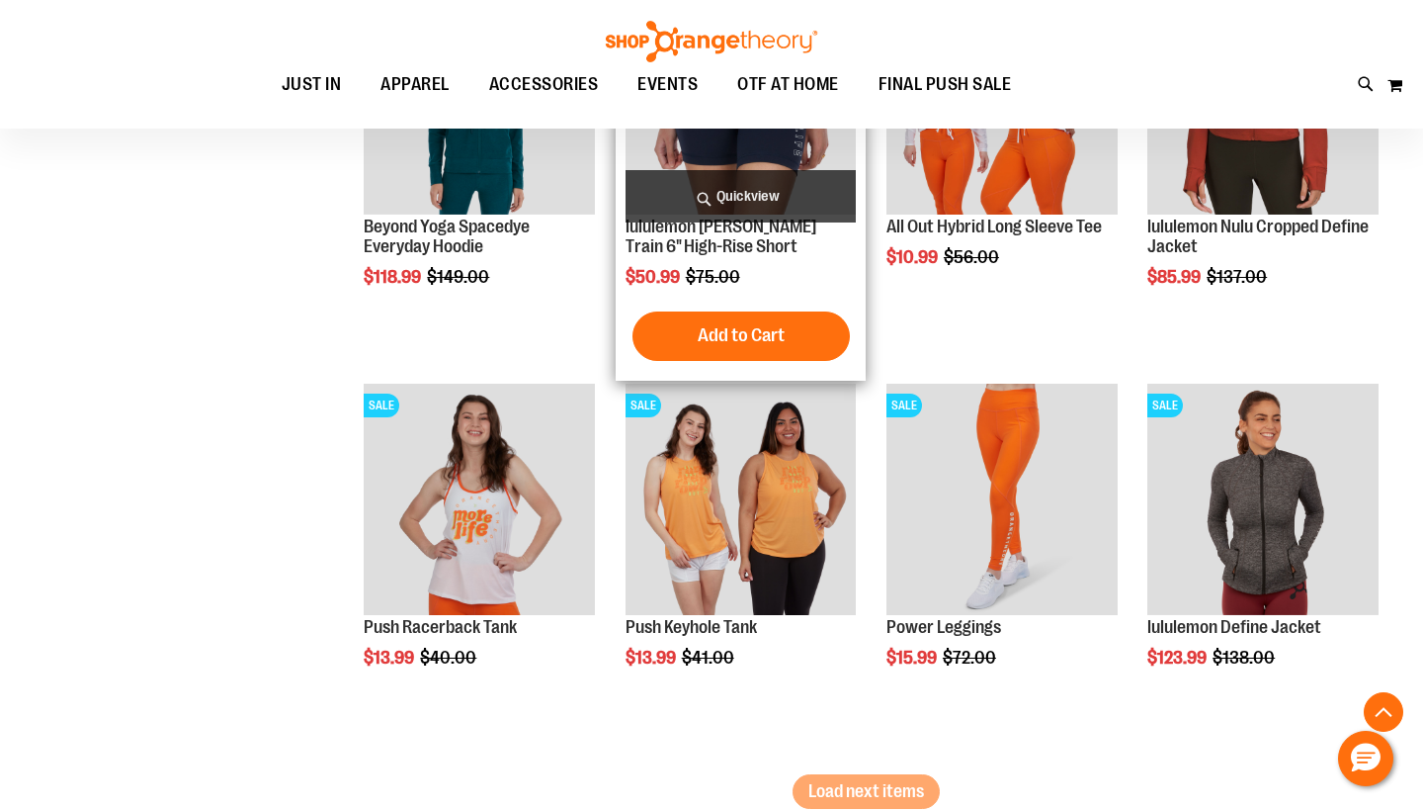
scroll to position [10481, 0]
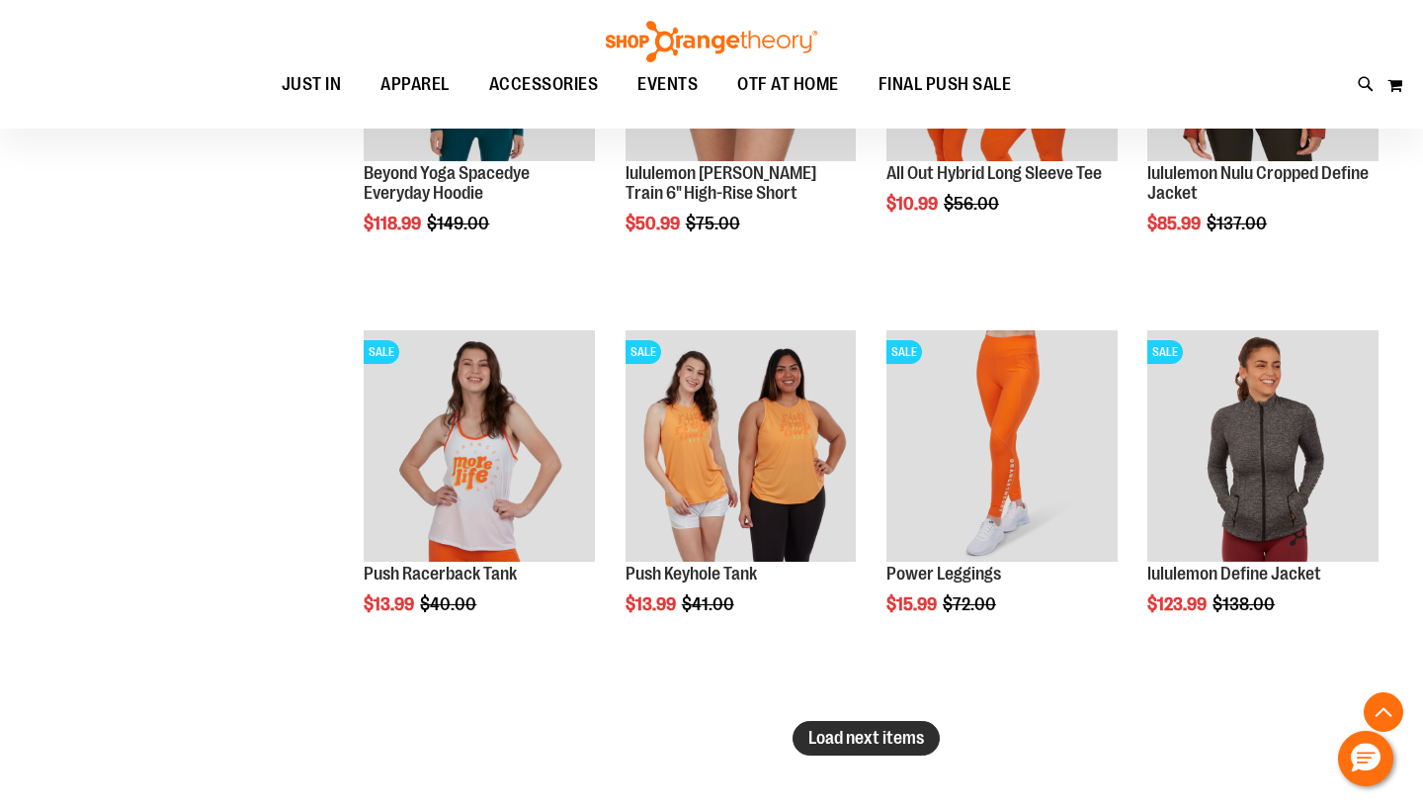
click at [857, 733] on span "Load next items" at bounding box center [867, 738] width 116 height 20
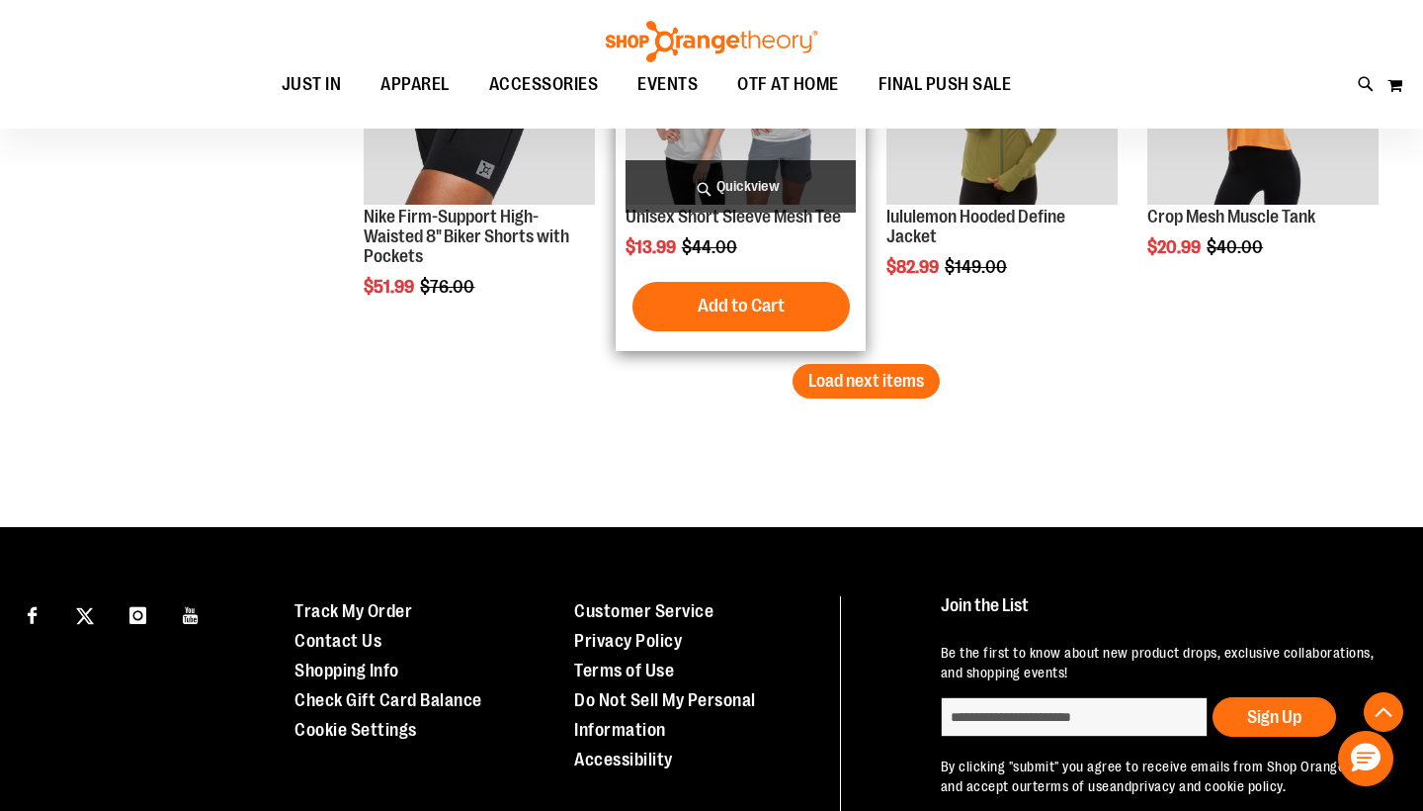
scroll to position [12109, 0]
